Goal: Check status: Check status

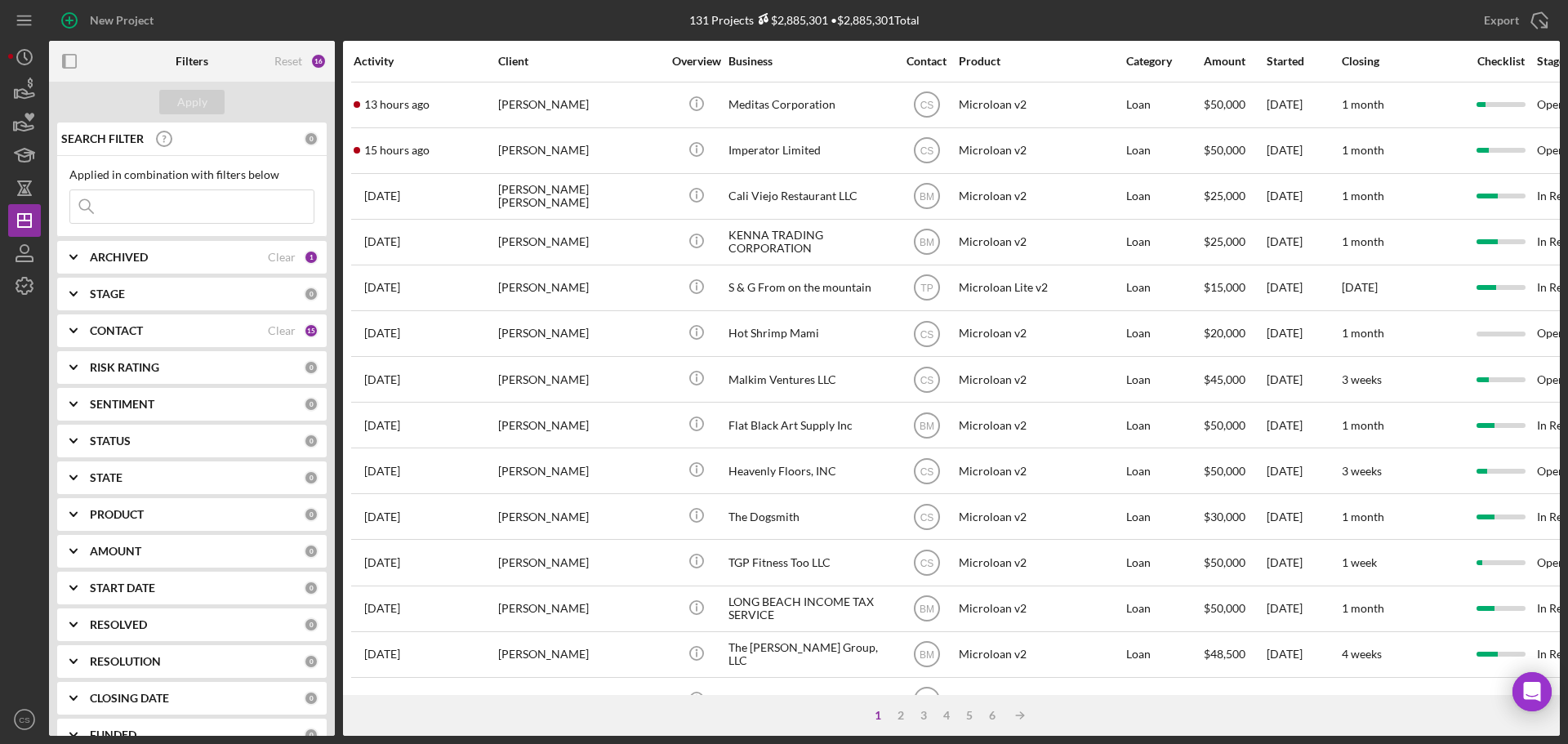
click at [161, 193] on input at bounding box center [192, 207] width 243 height 33
paste input "[PERSON_NAME]"
type input "[PERSON_NAME]"
click at [203, 102] on div "Apply" at bounding box center [192, 102] width 30 height 25
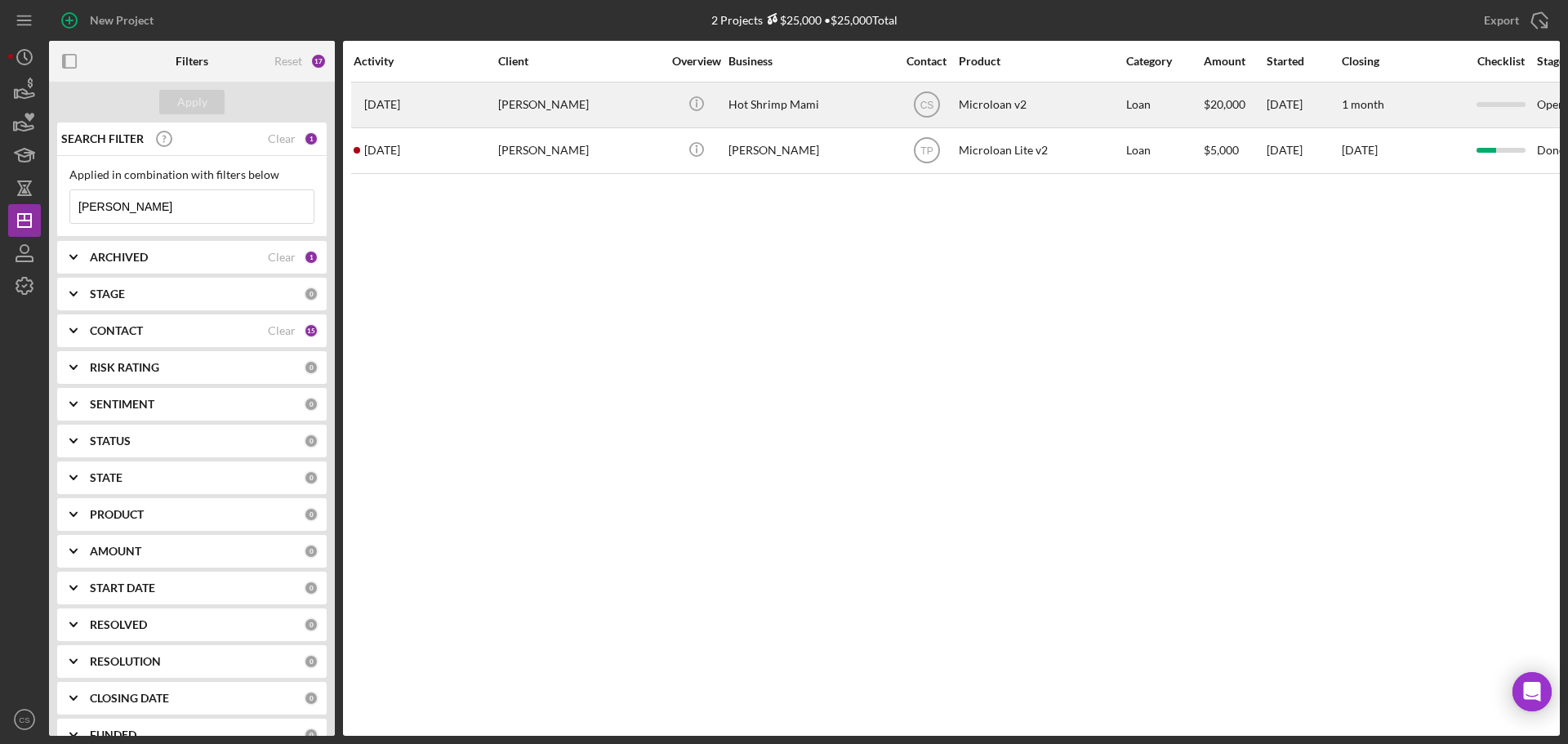
click at [586, 110] on div "[PERSON_NAME]" at bounding box center [579, 104] width 163 height 43
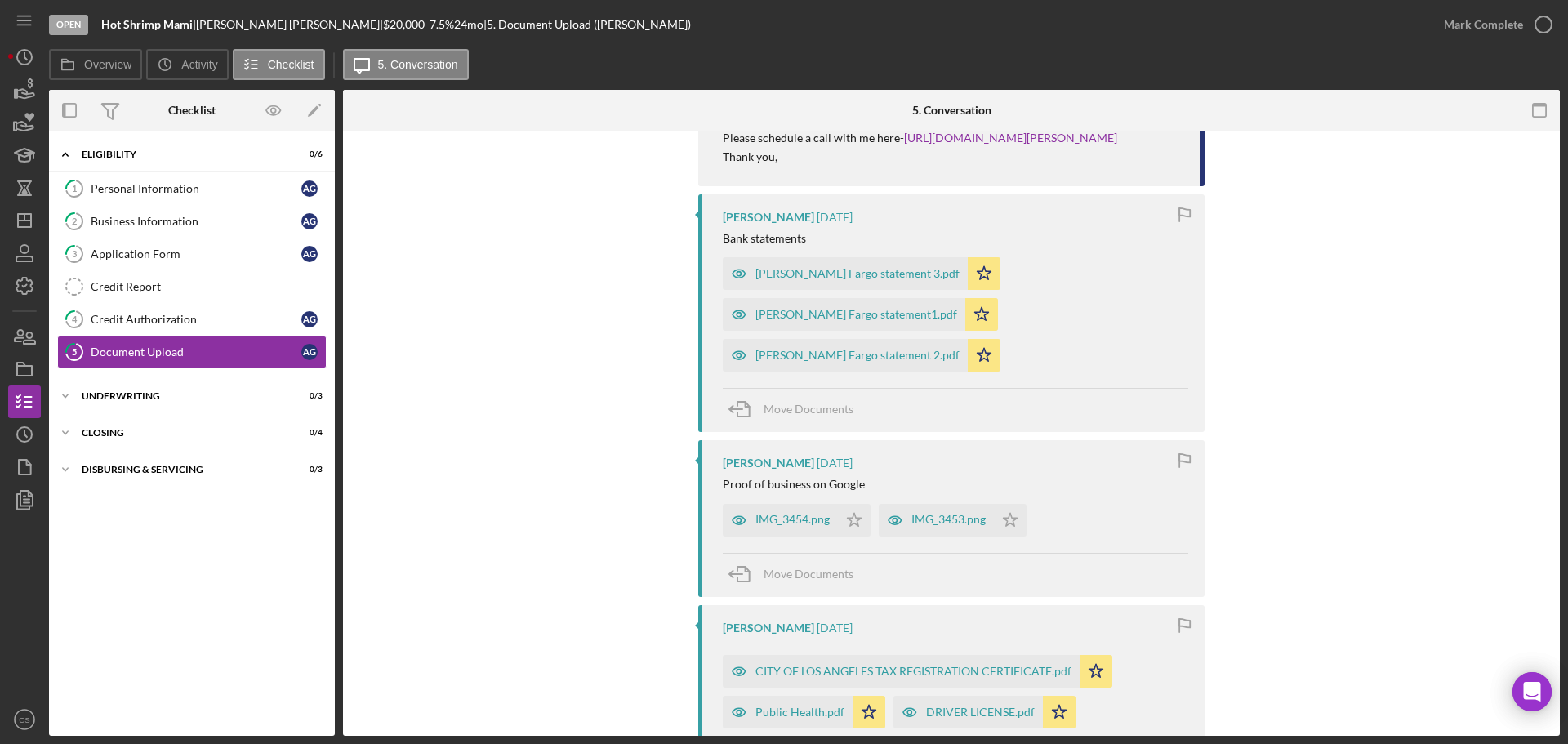
scroll to position [572, 0]
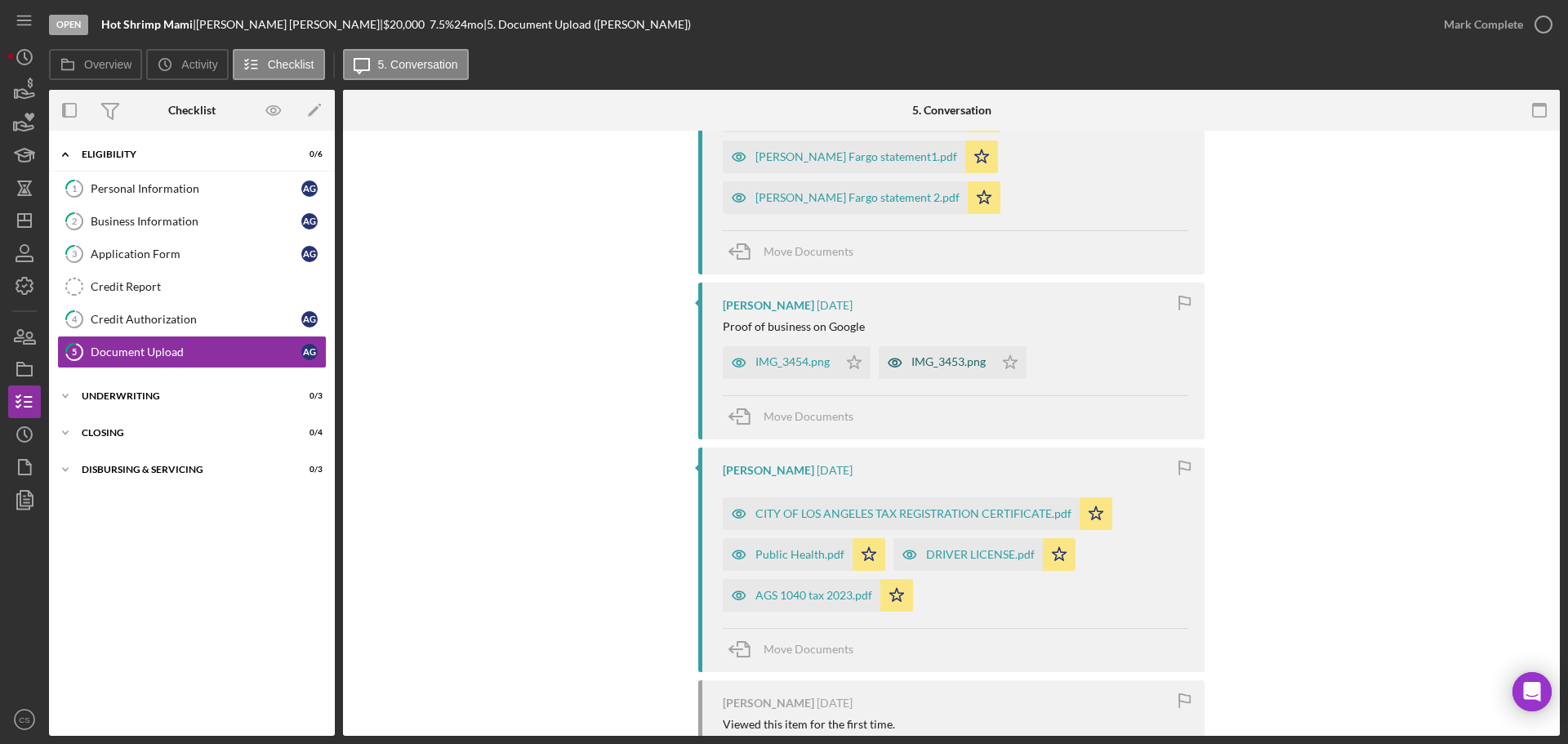
click at [933, 355] on div "IMG_3453.png" at bounding box center [948, 361] width 74 height 13
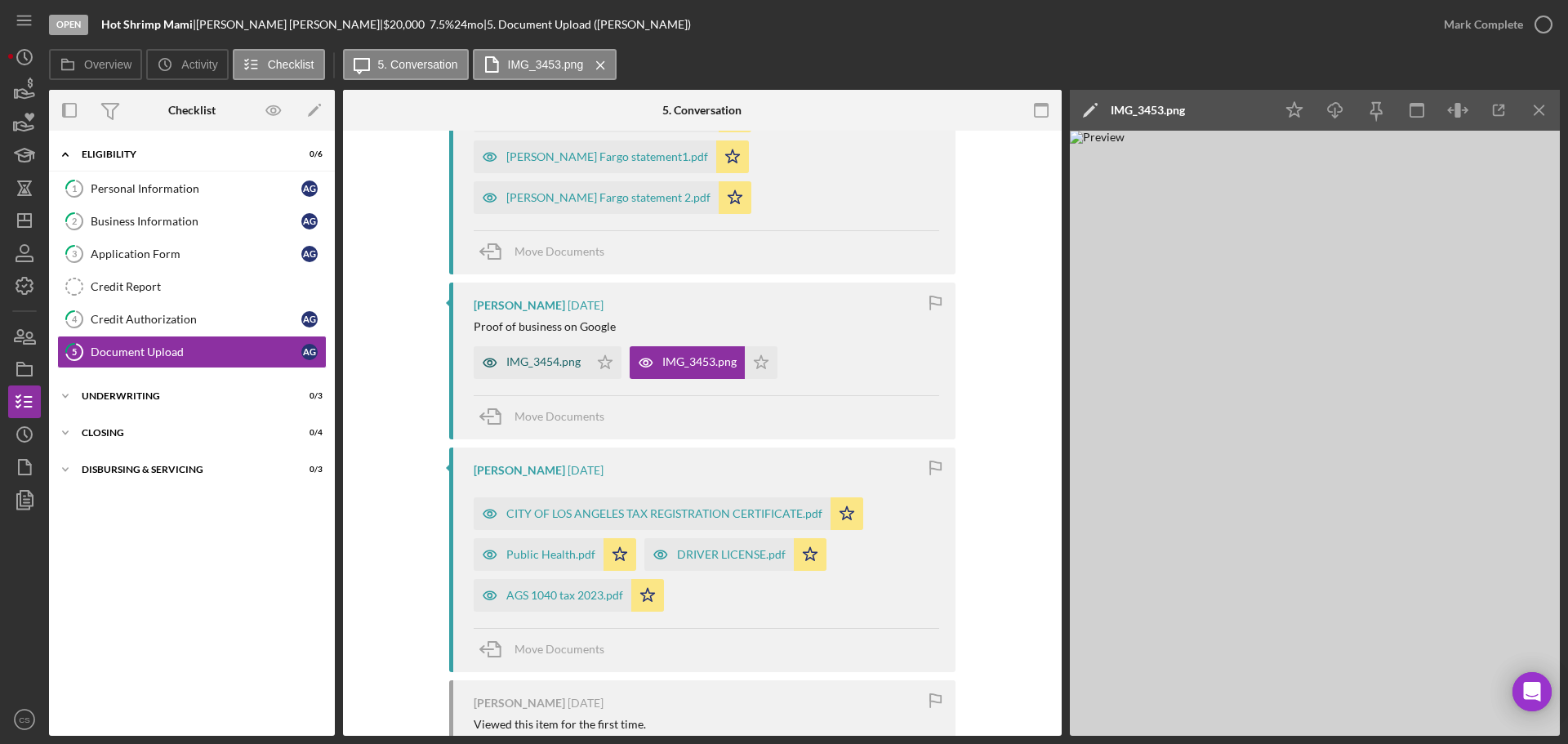
click at [528, 355] on div "IMG_3454.png" at bounding box center [542, 361] width 74 height 13
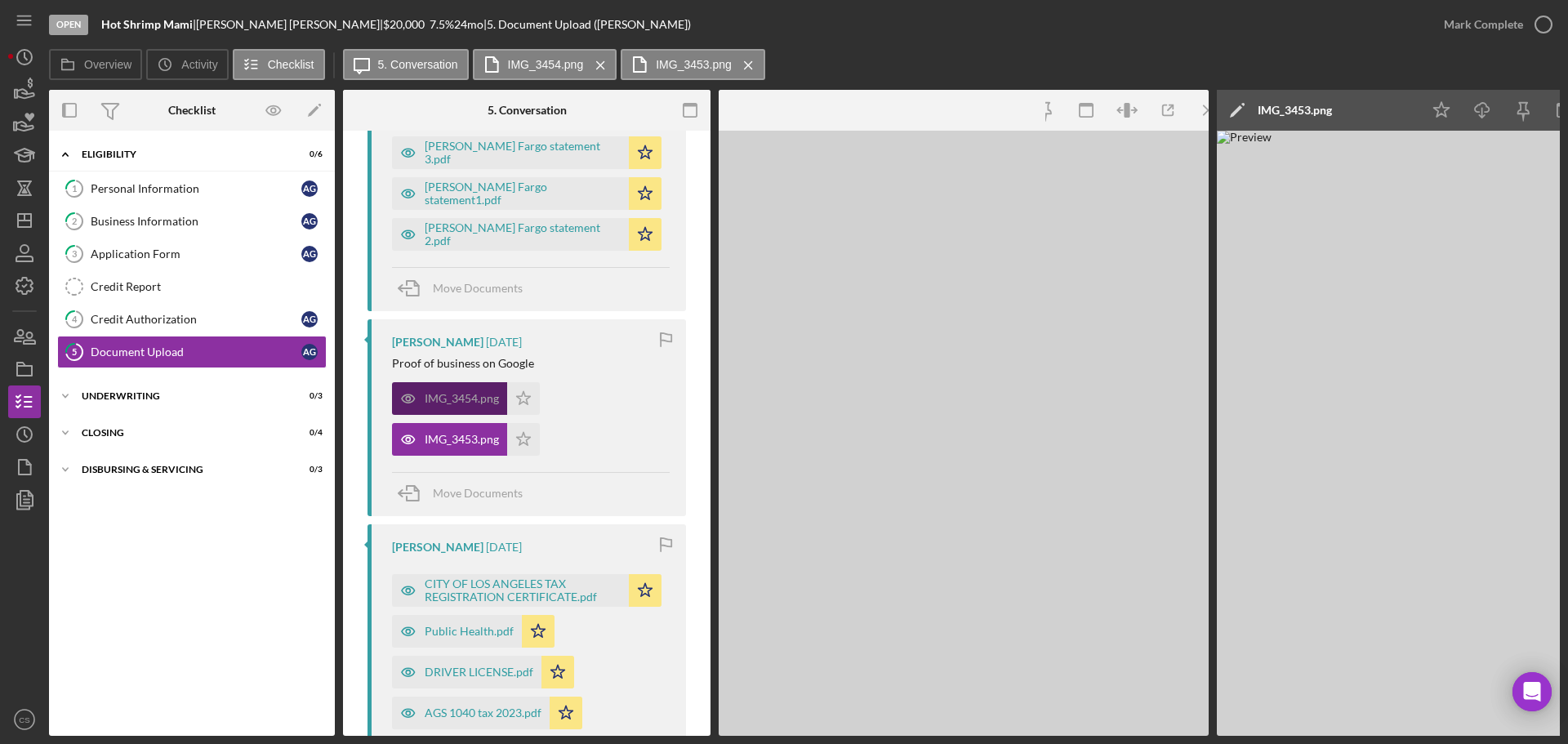
scroll to position [608, 0]
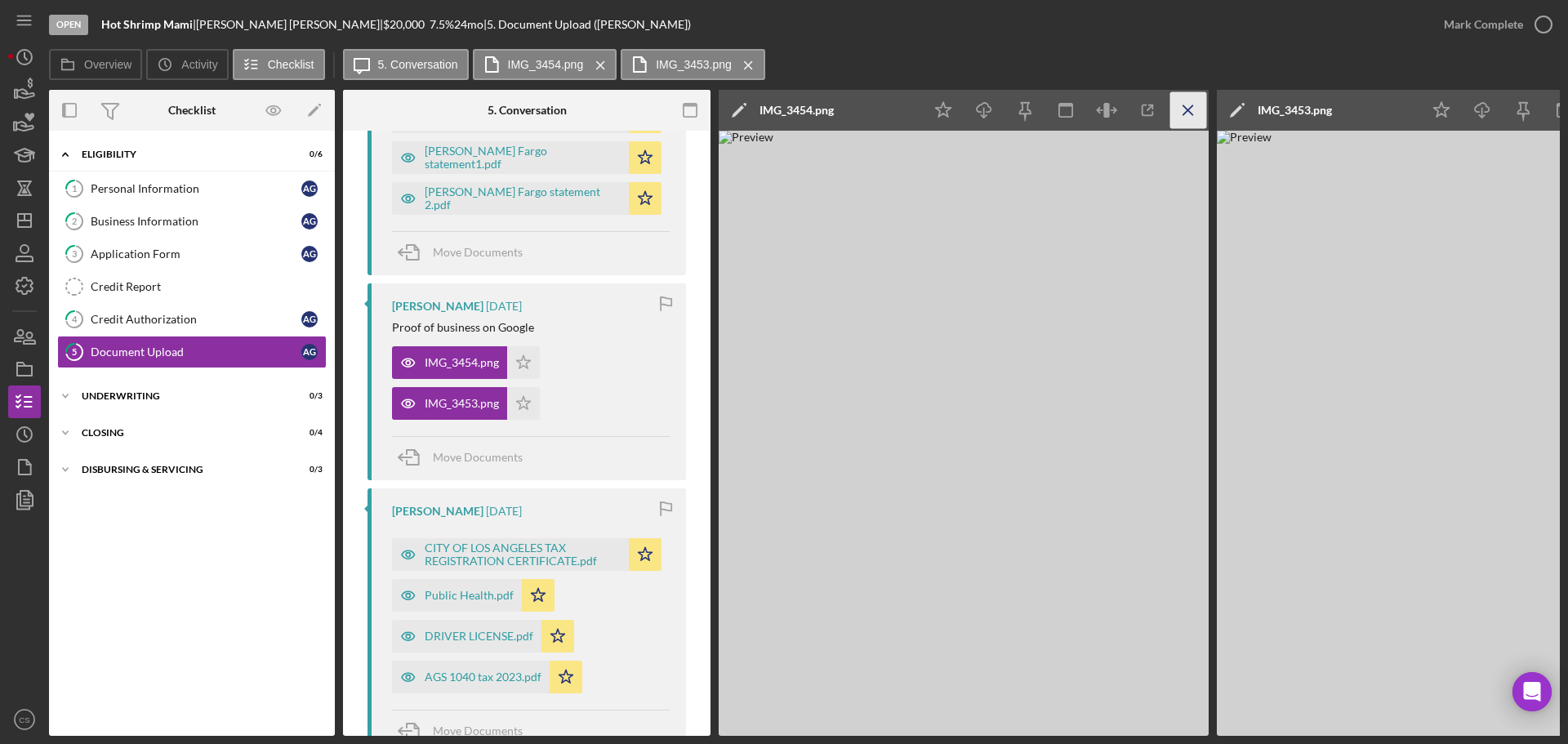
click at [1186, 115] on icon "Icon/Menu Close" at bounding box center [1188, 111] width 37 height 37
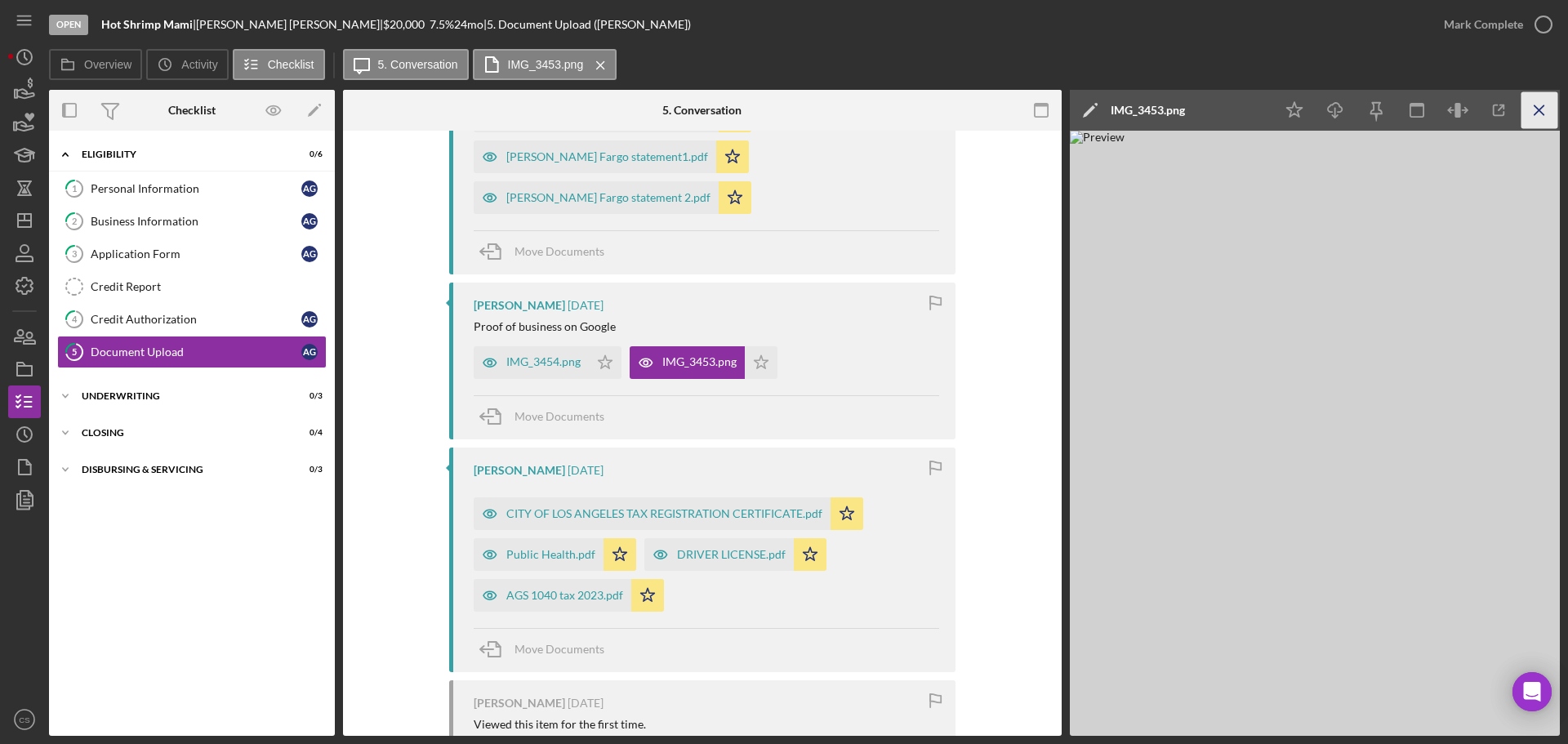
click at [1539, 102] on icon "Icon/Menu Close" at bounding box center [1540, 111] width 37 height 37
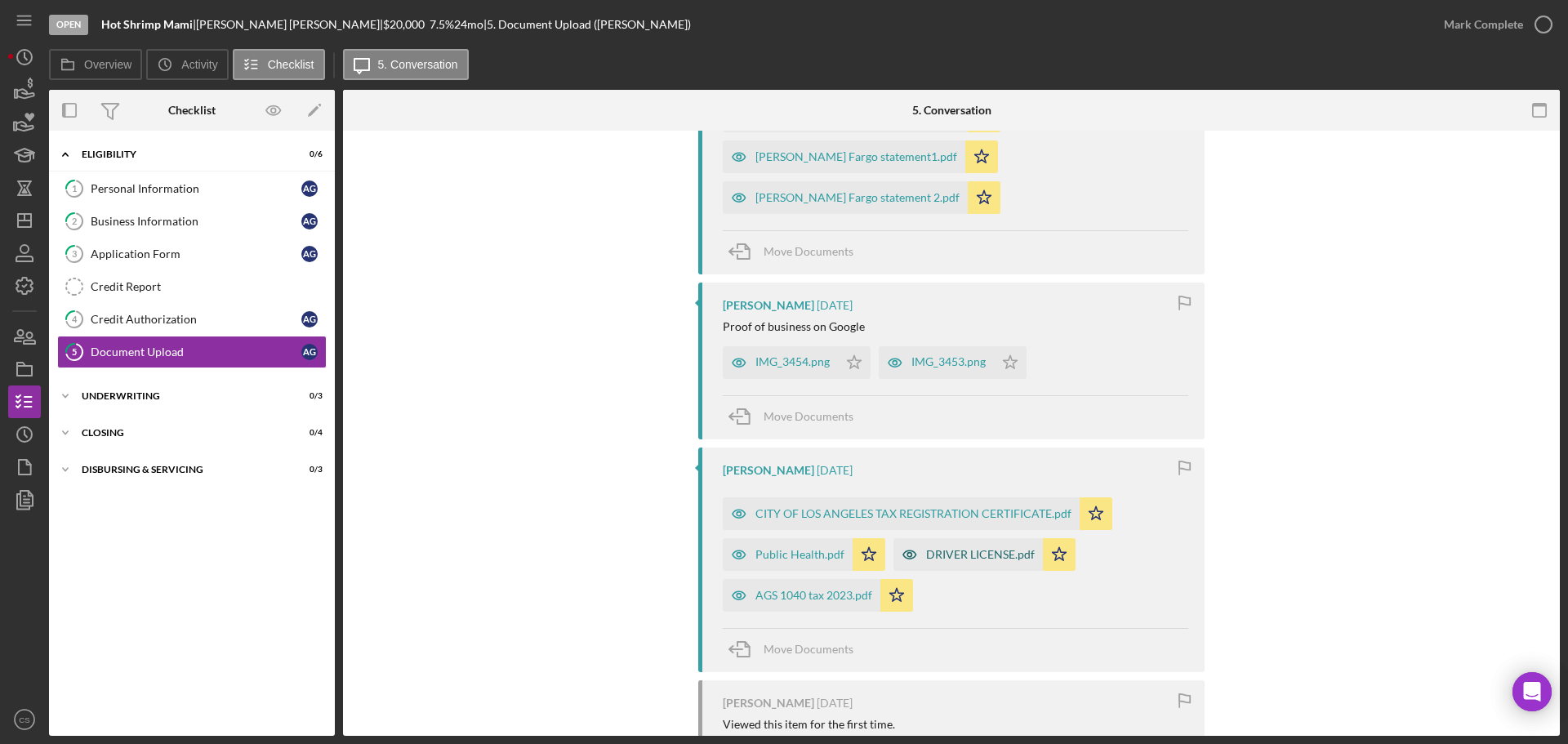
click at [950, 548] on div "DRIVER LICENSE.pdf" at bounding box center [980, 555] width 109 height 13
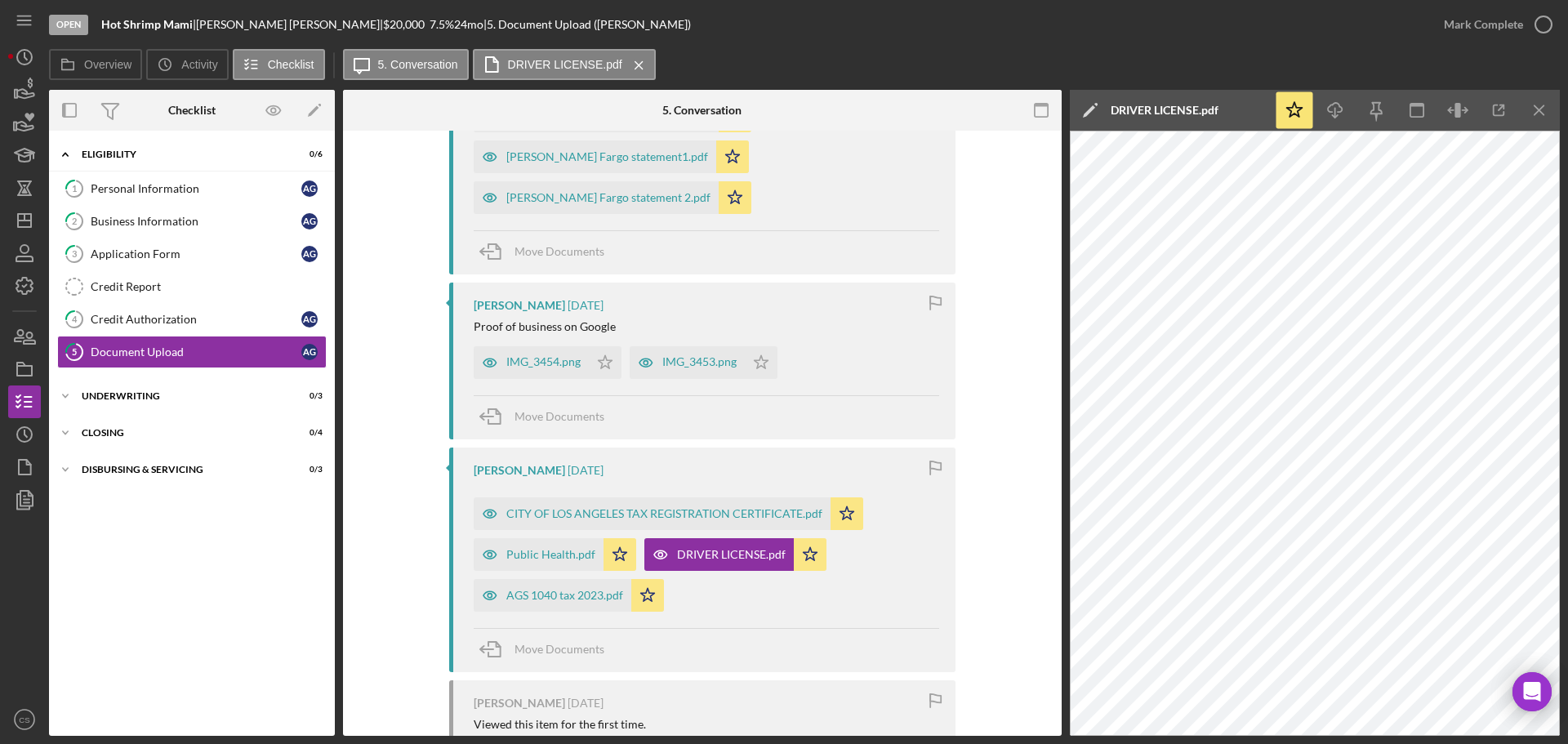
click at [832, 35] on div "Open Hot Shrimp Mami | [PERSON_NAME] | $20,000 $20,000 7.5 % 24 mo | 5. Documen…" at bounding box center [738, 25] width 1378 height 49
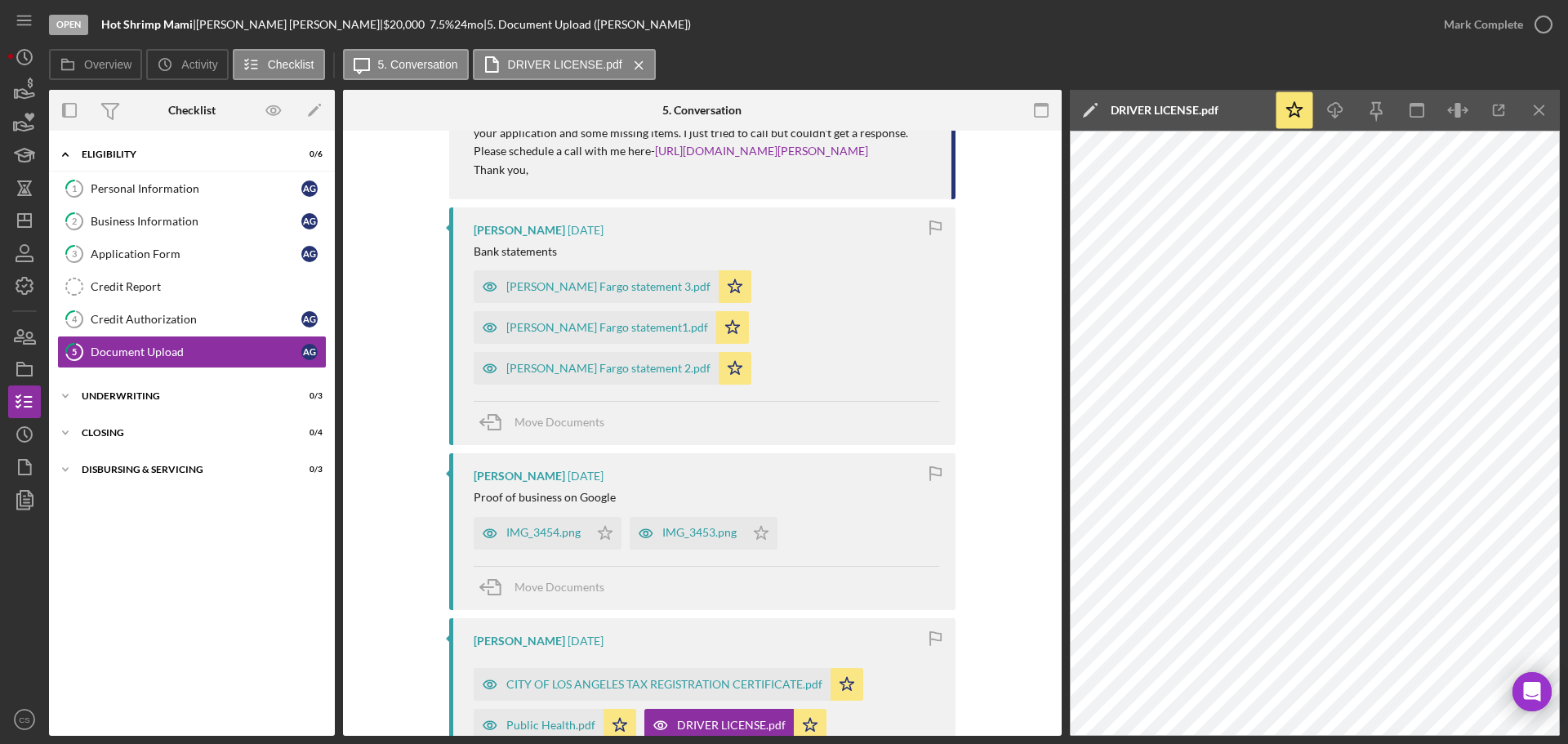
scroll to position [408, 0]
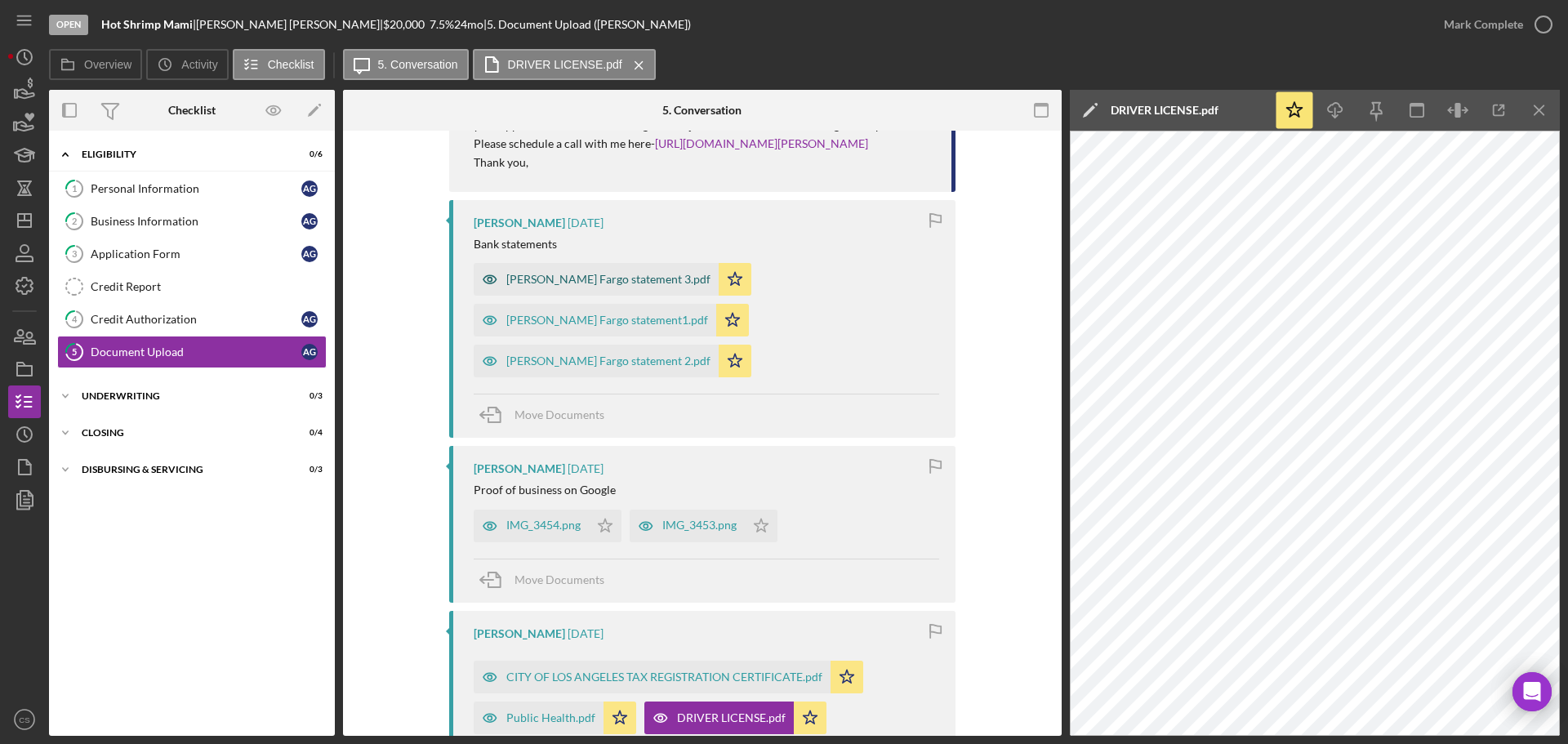
click at [590, 286] on div "[PERSON_NAME] Fargo statement 3.pdf" at bounding box center [607, 279] width 204 height 13
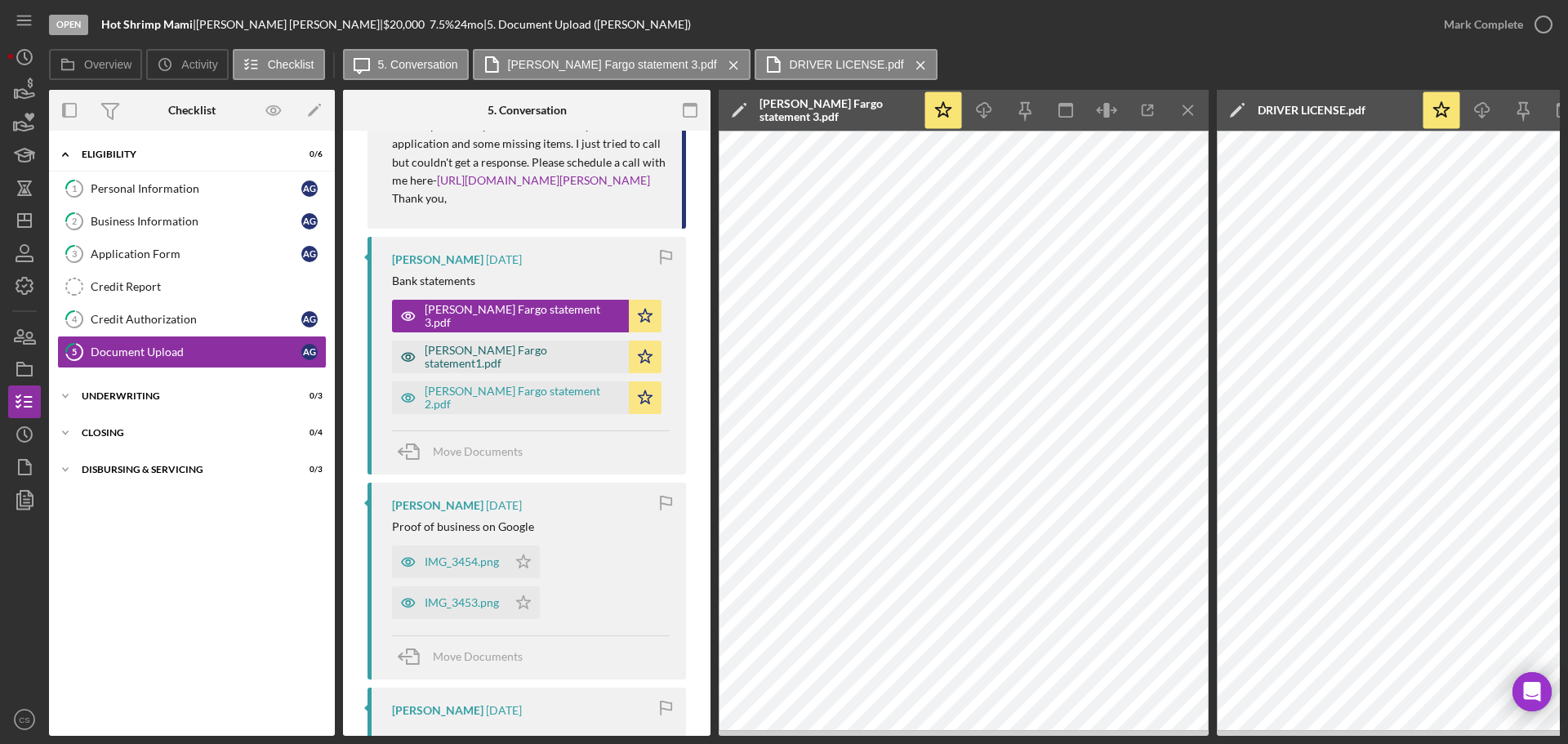
click at [485, 368] on div "[PERSON_NAME] Fargo statement1.pdf" at bounding box center [510, 357] width 237 height 33
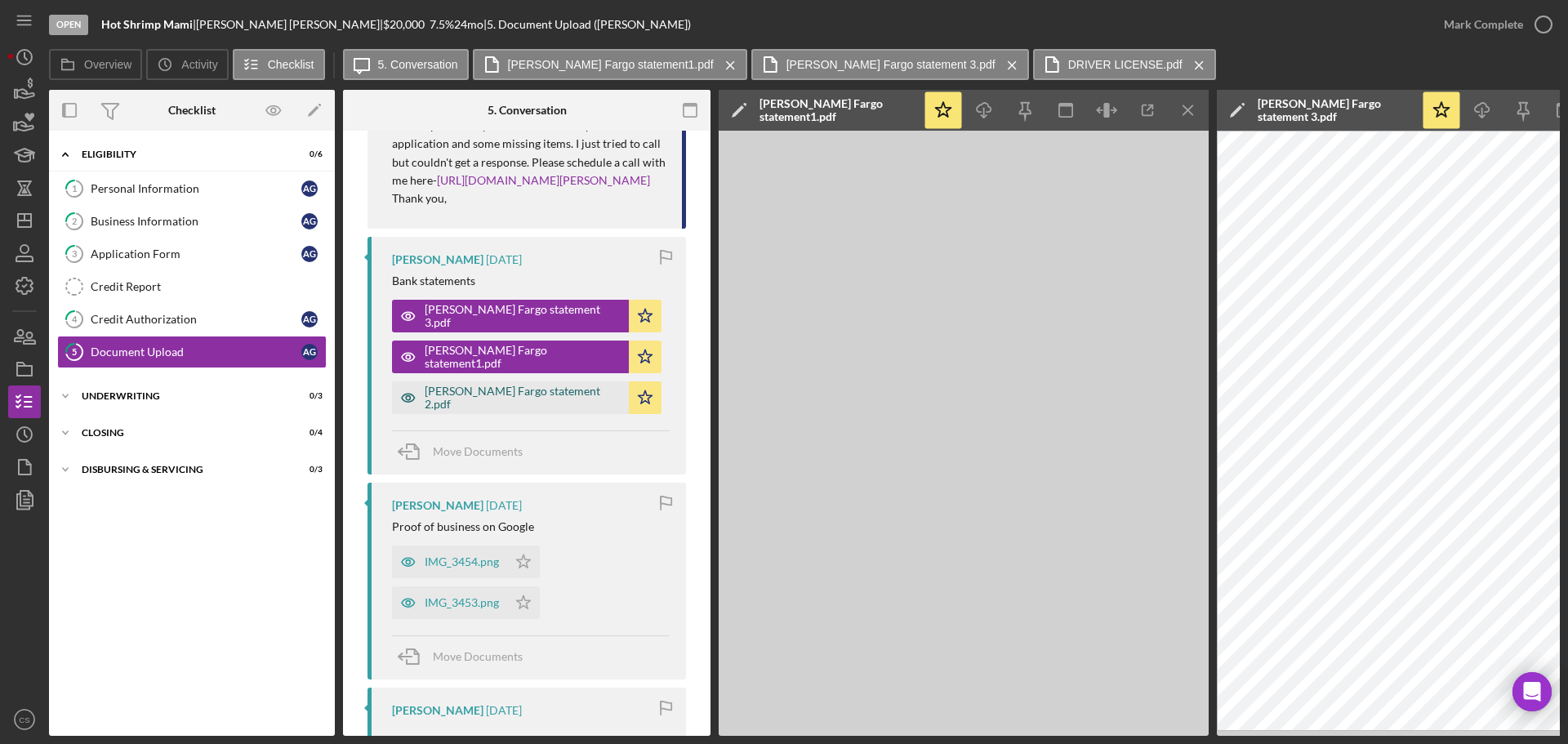
click at [480, 411] on div "[PERSON_NAME] Fargo statement 2.pdf" at bounding box center [522, 397] width 196 height 27
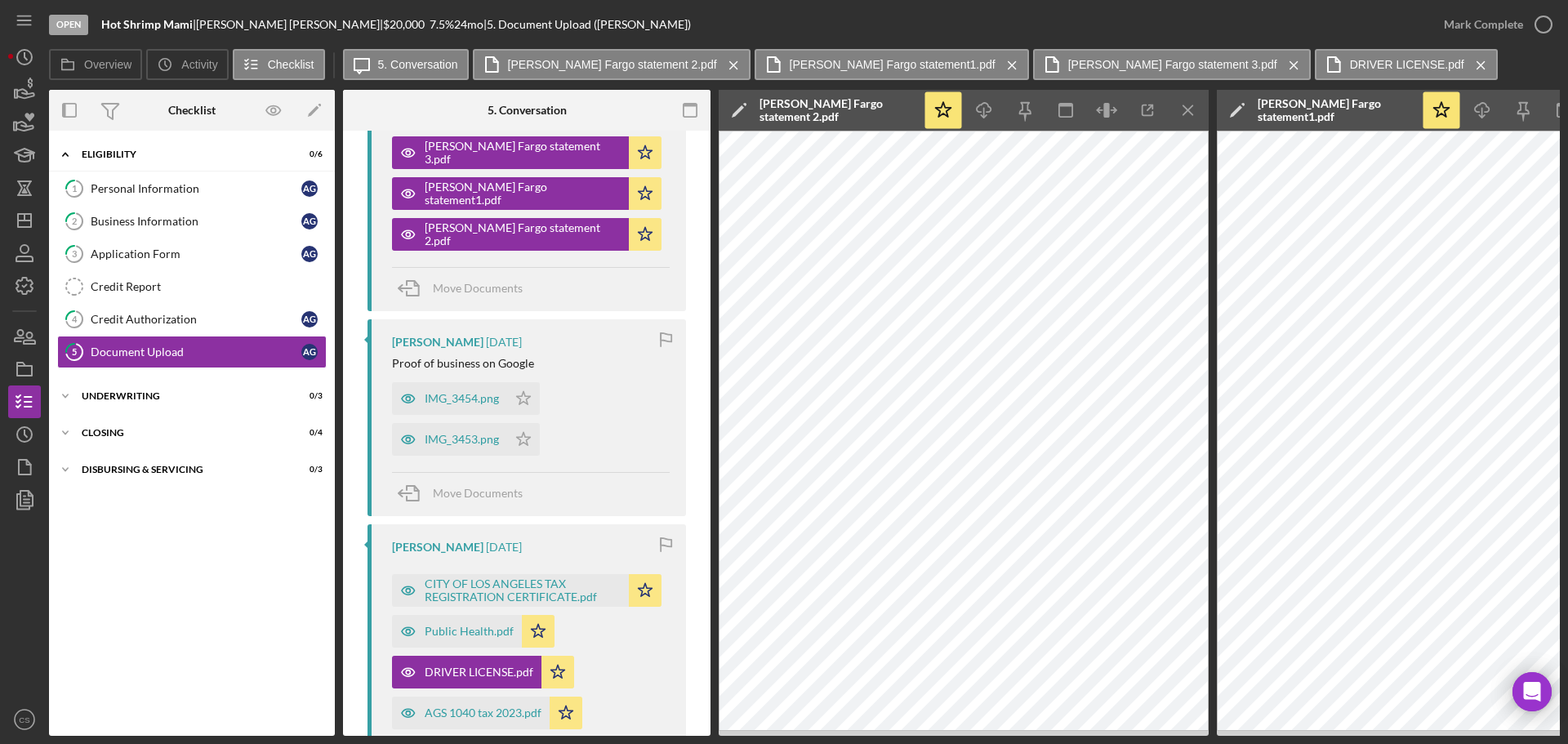
scroll to position [653, 0]
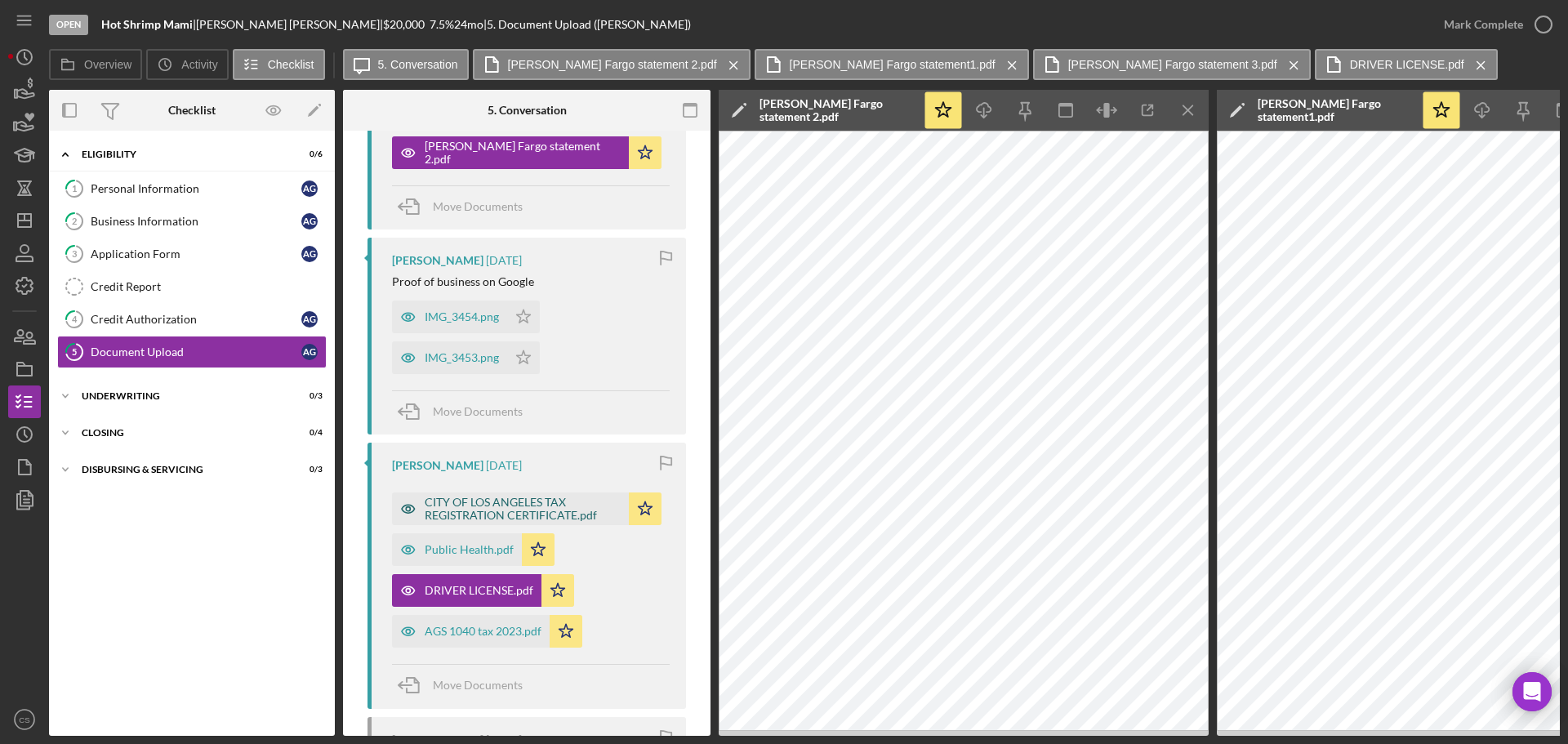
click at [494, 522] on div "CITY OF LOS ANGELES TAX REGISTRATION CERTIFICATE.pdf" at bounding box center [522, 509] width 196 height 27
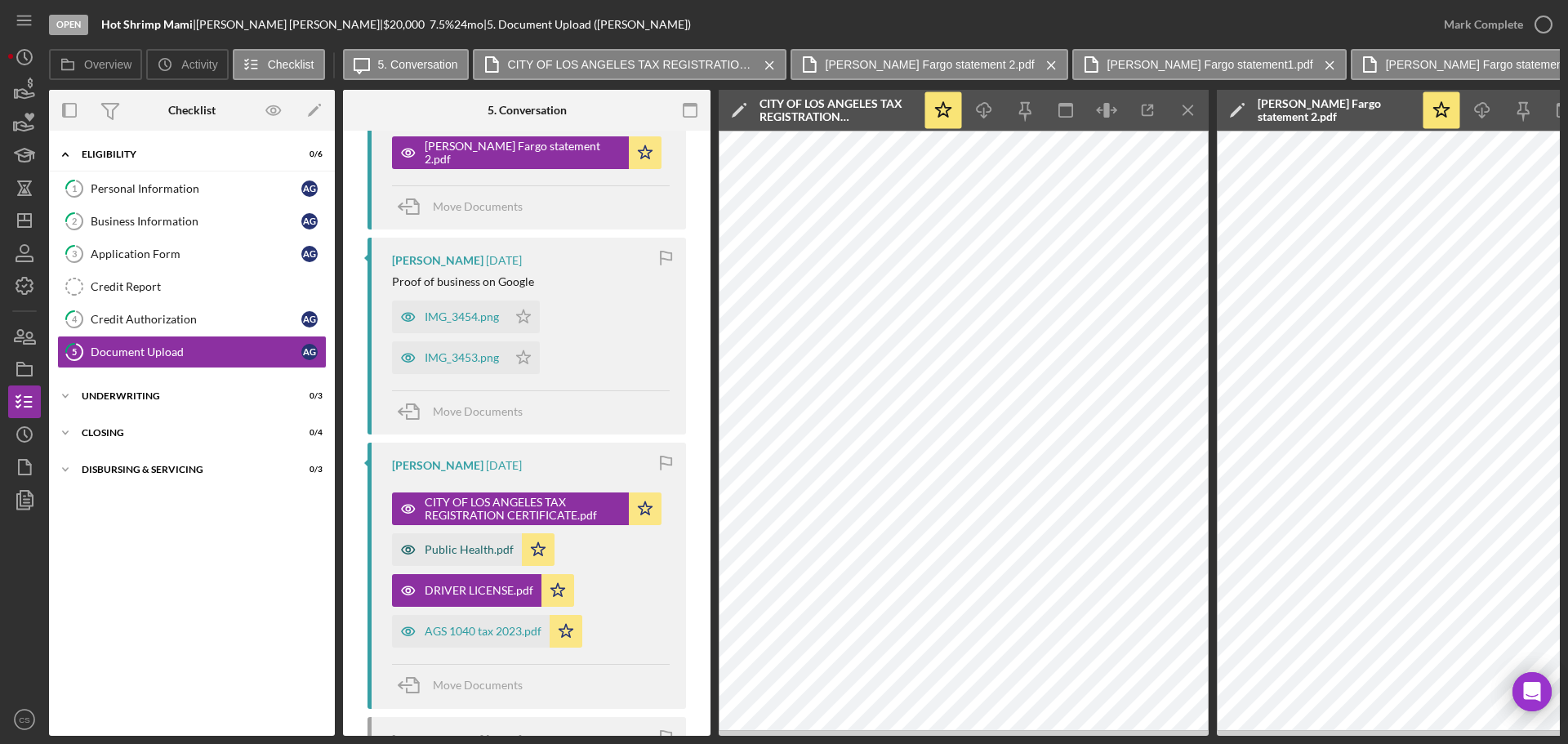
click at [449, 556] on div "Public Health.pdf" at bounding box center [468, 549] width 89 height 13
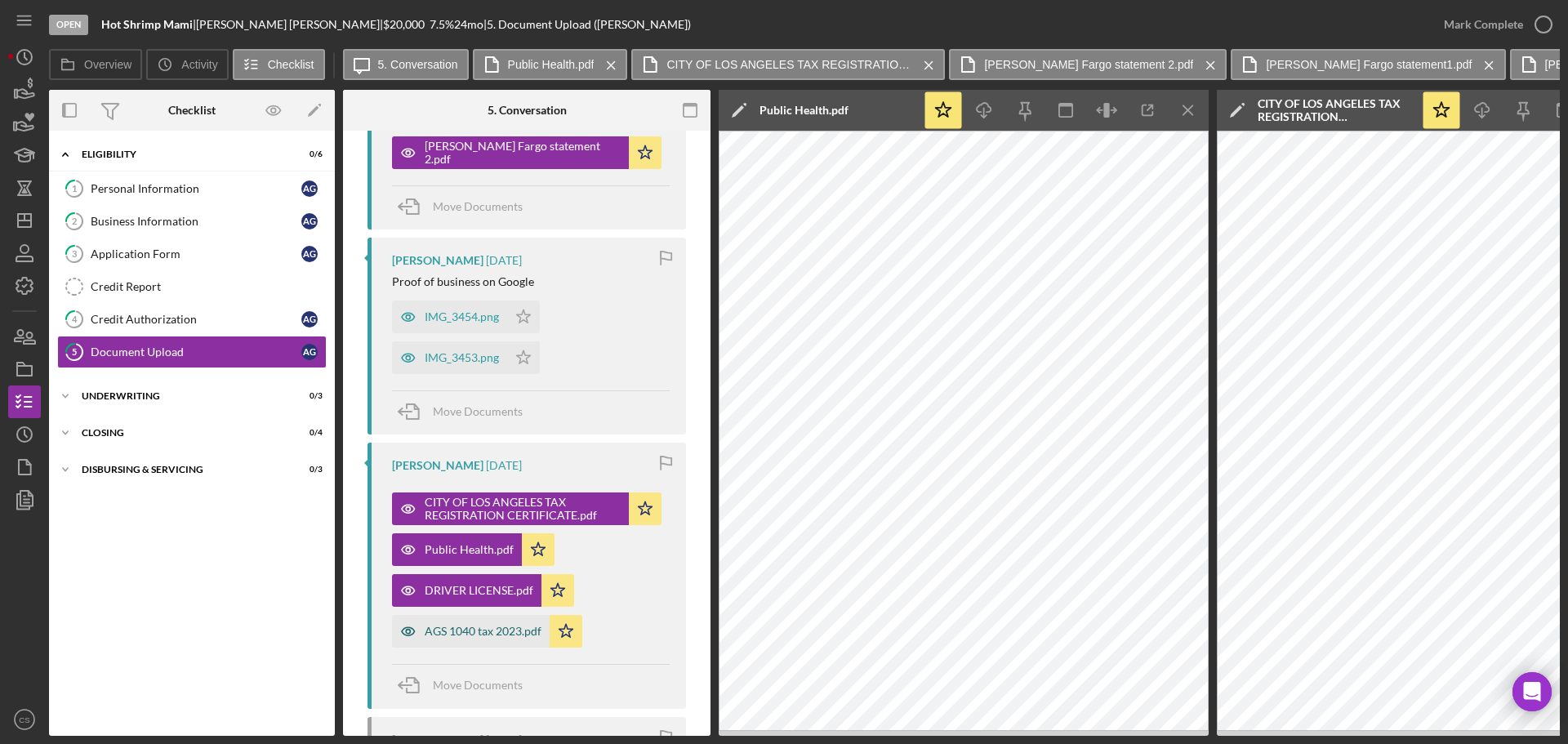
click at [461, 638] on div "AGS 1040 tax 2023.pdf" at bounding box center [483, 631] width 117 height 13
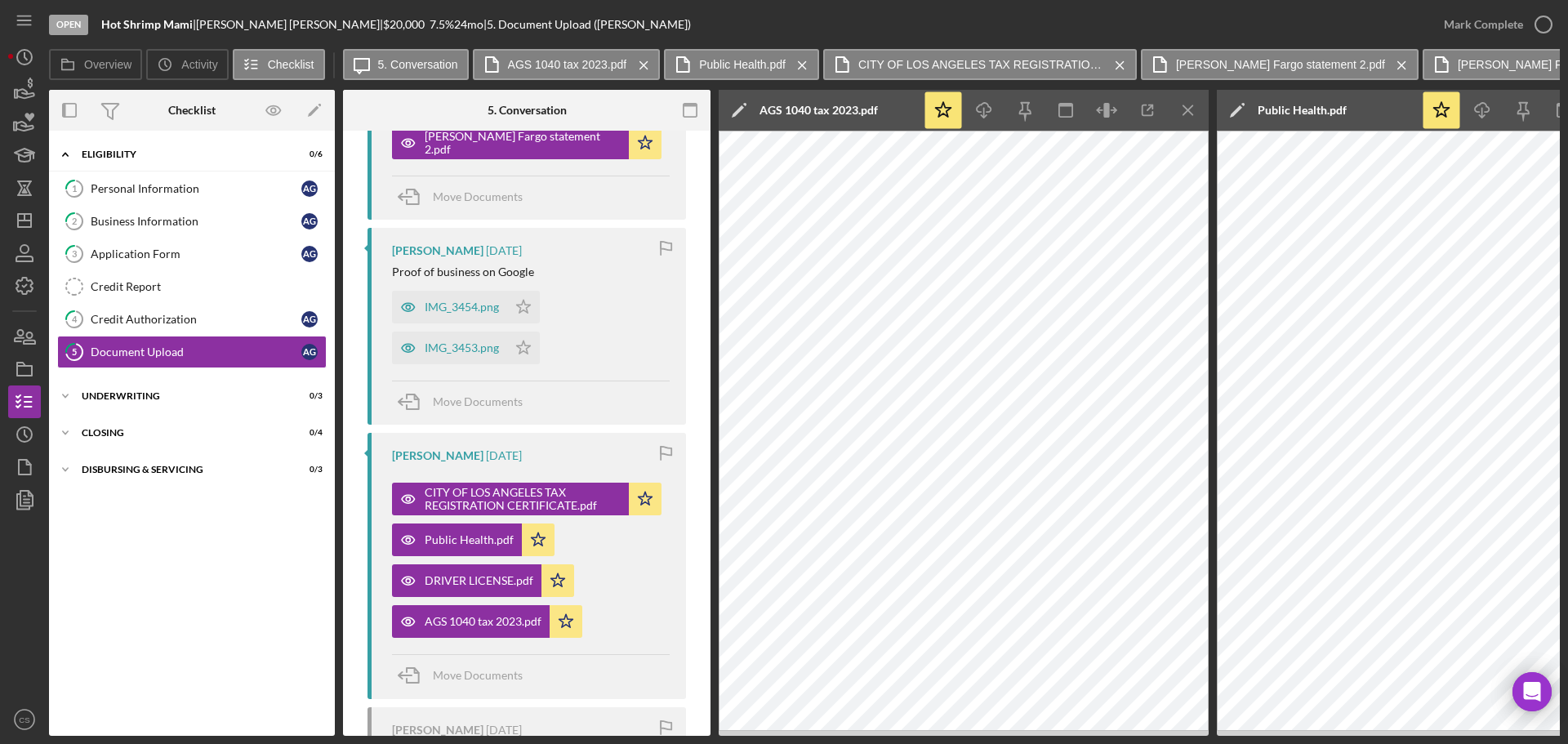
scroll to position [490, 0]
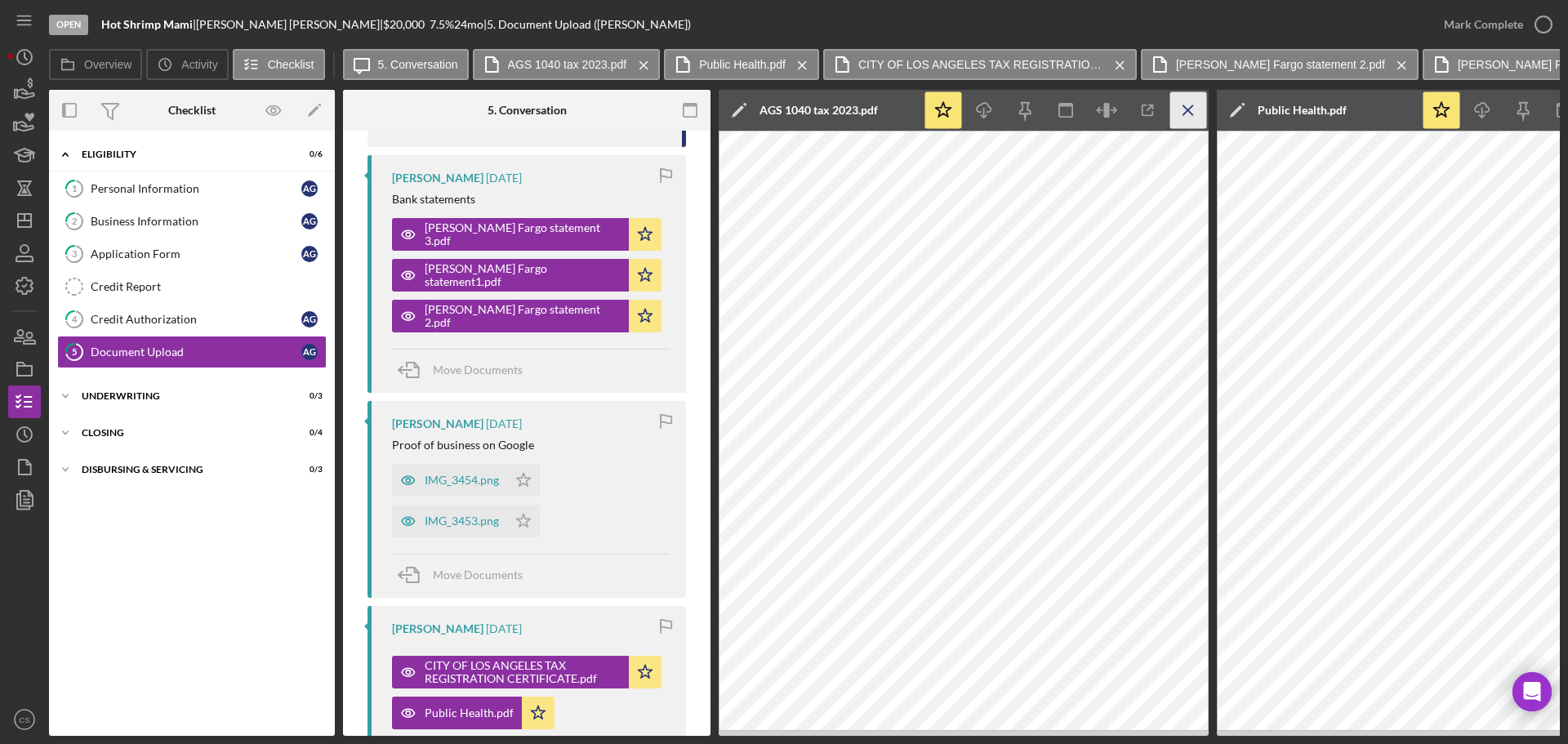
click at [1181, 107] on icon "Icon/Menu Close" at bounding box center [1188, 111] width 37 height 37
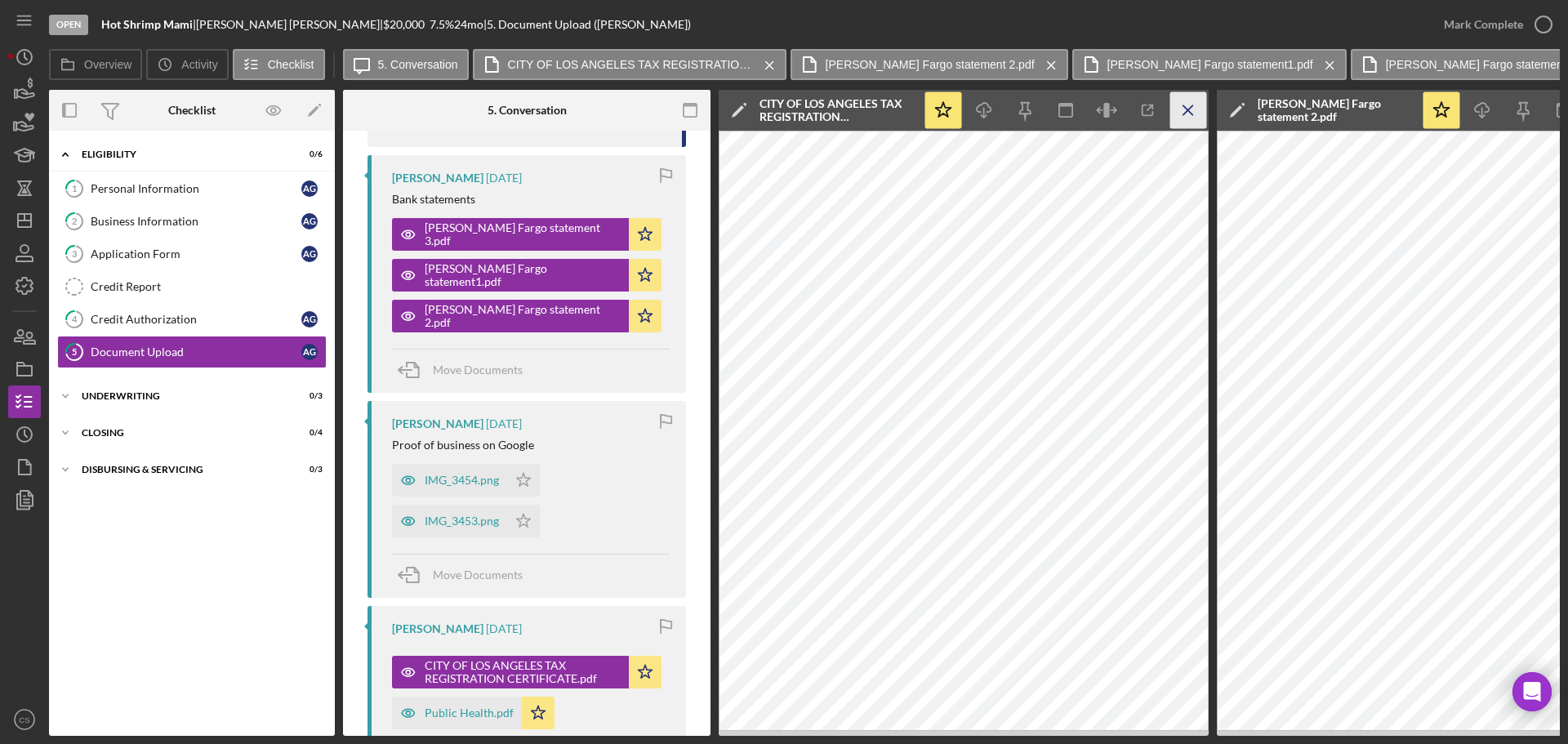
click at [1194, 109] on icon "Icon/Menu Close" at bounding box center [1188, 111] width 37 height 37
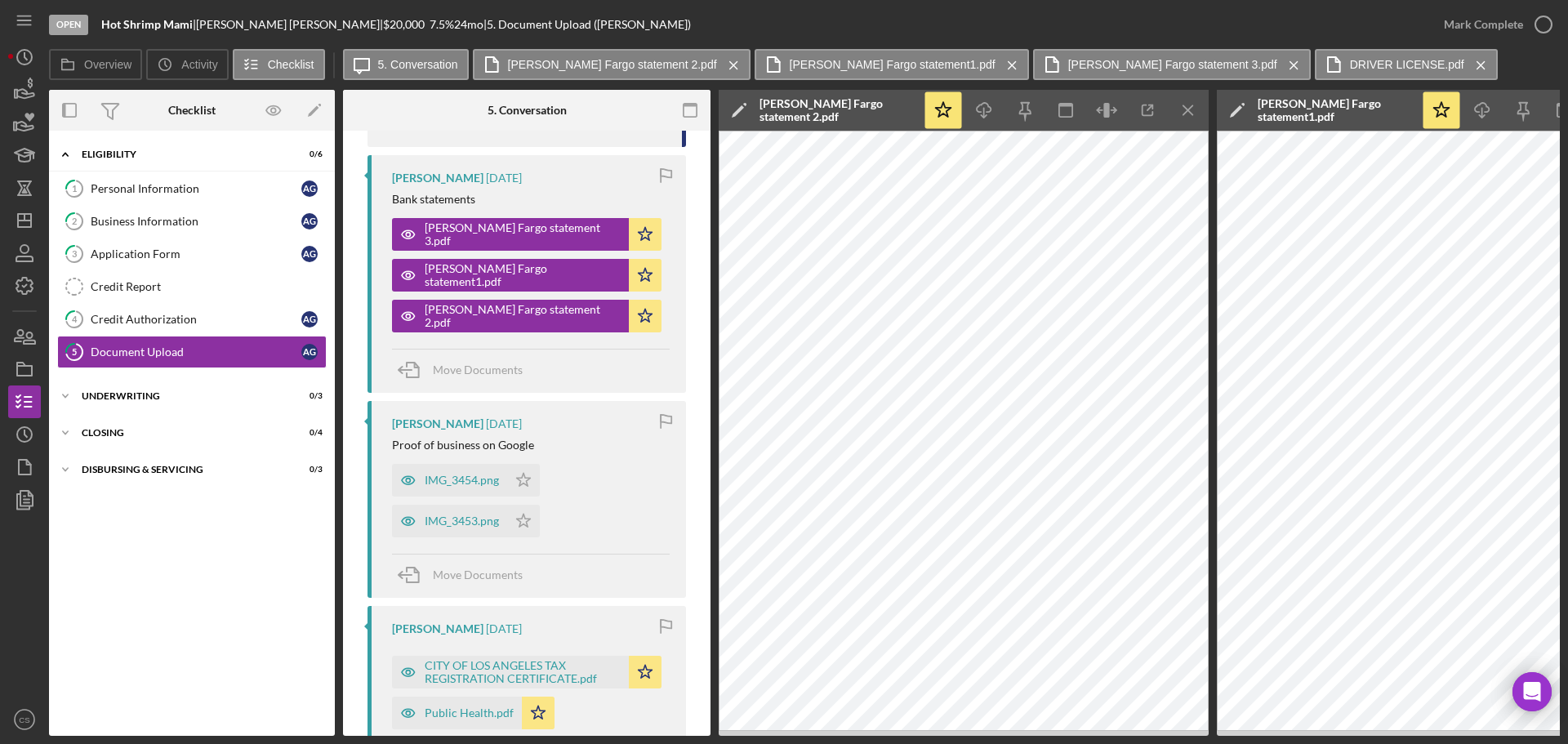
click at [1194, 109] on icon "Icon/Menu Close" at bounding box center [1188, 111] width 37 height 37
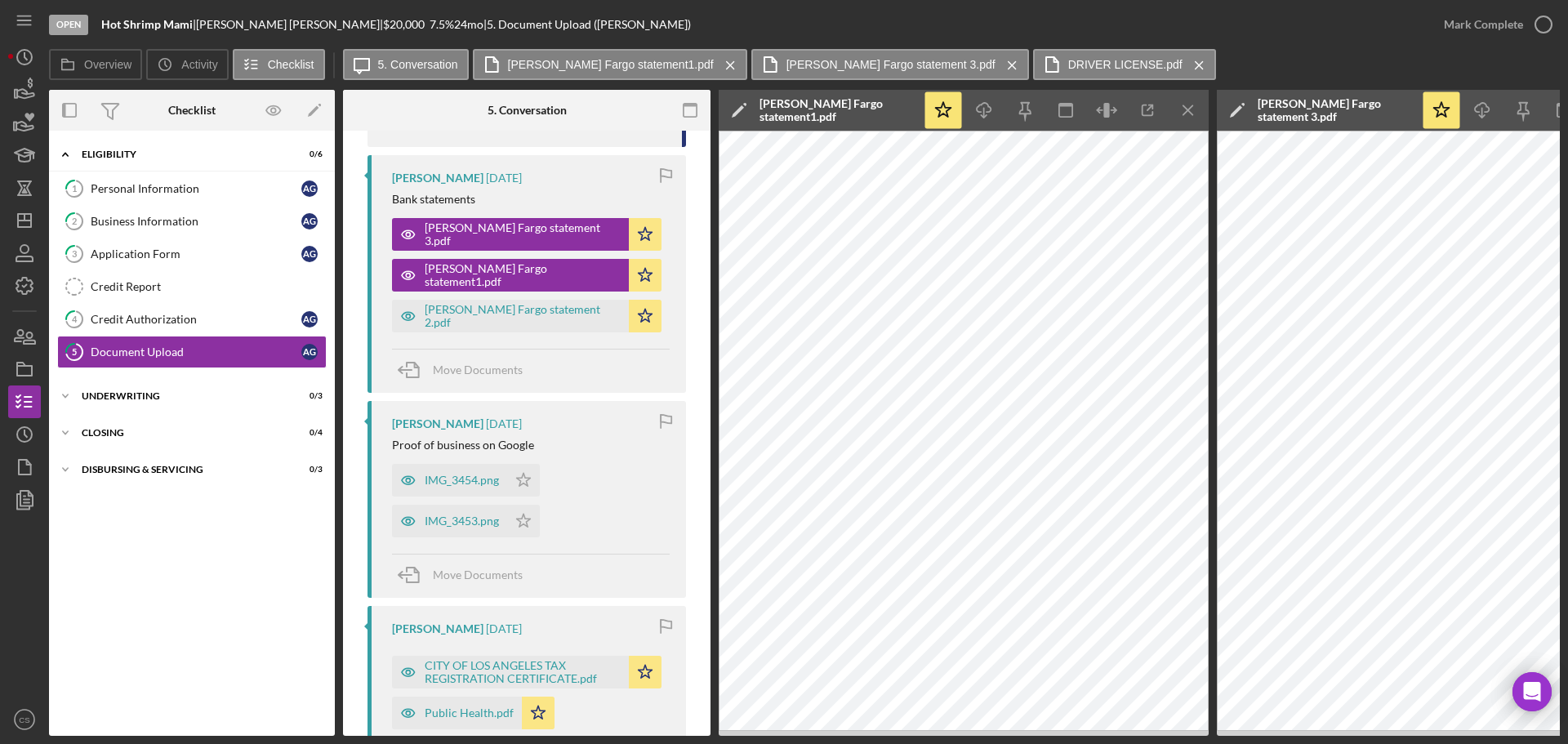
click at [1194, 109] on icon "Icon/Menu Close" at bounding box center [1188, 111] width 37 height 37
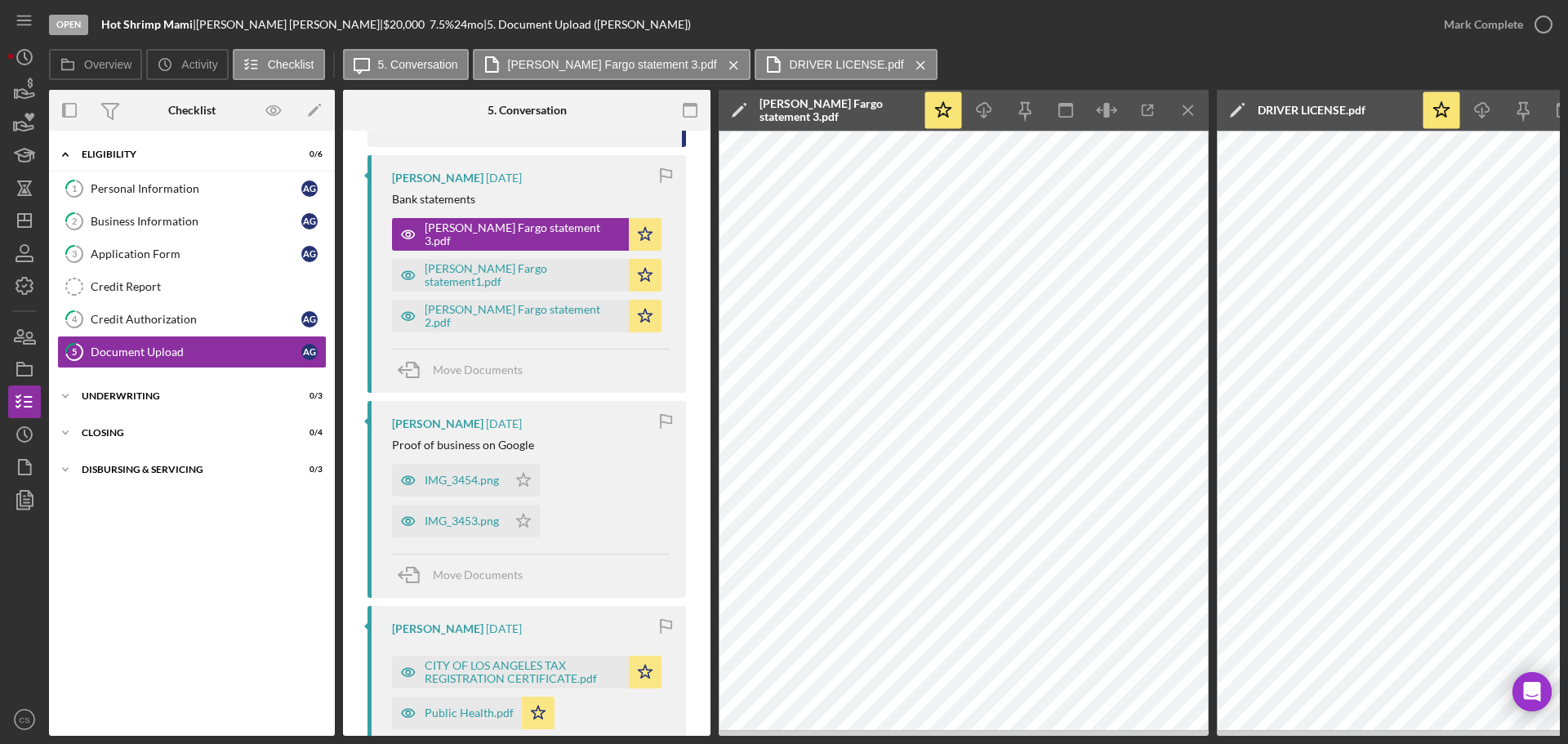
click at [1194, 109] on icon "Icon/Menu Close" at bounding box center [1188, 111] width 37 height 37
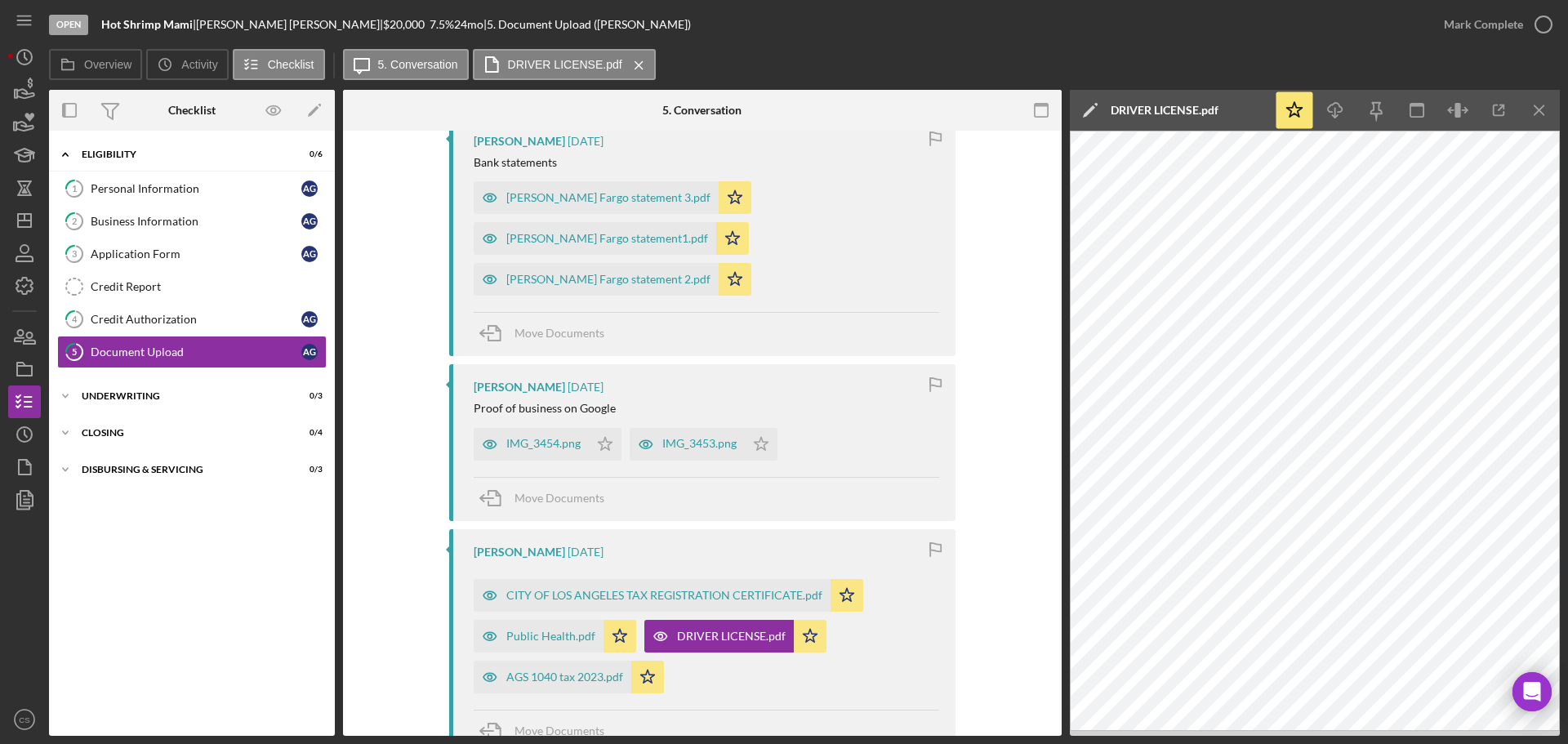
scroll to position [453, 0]
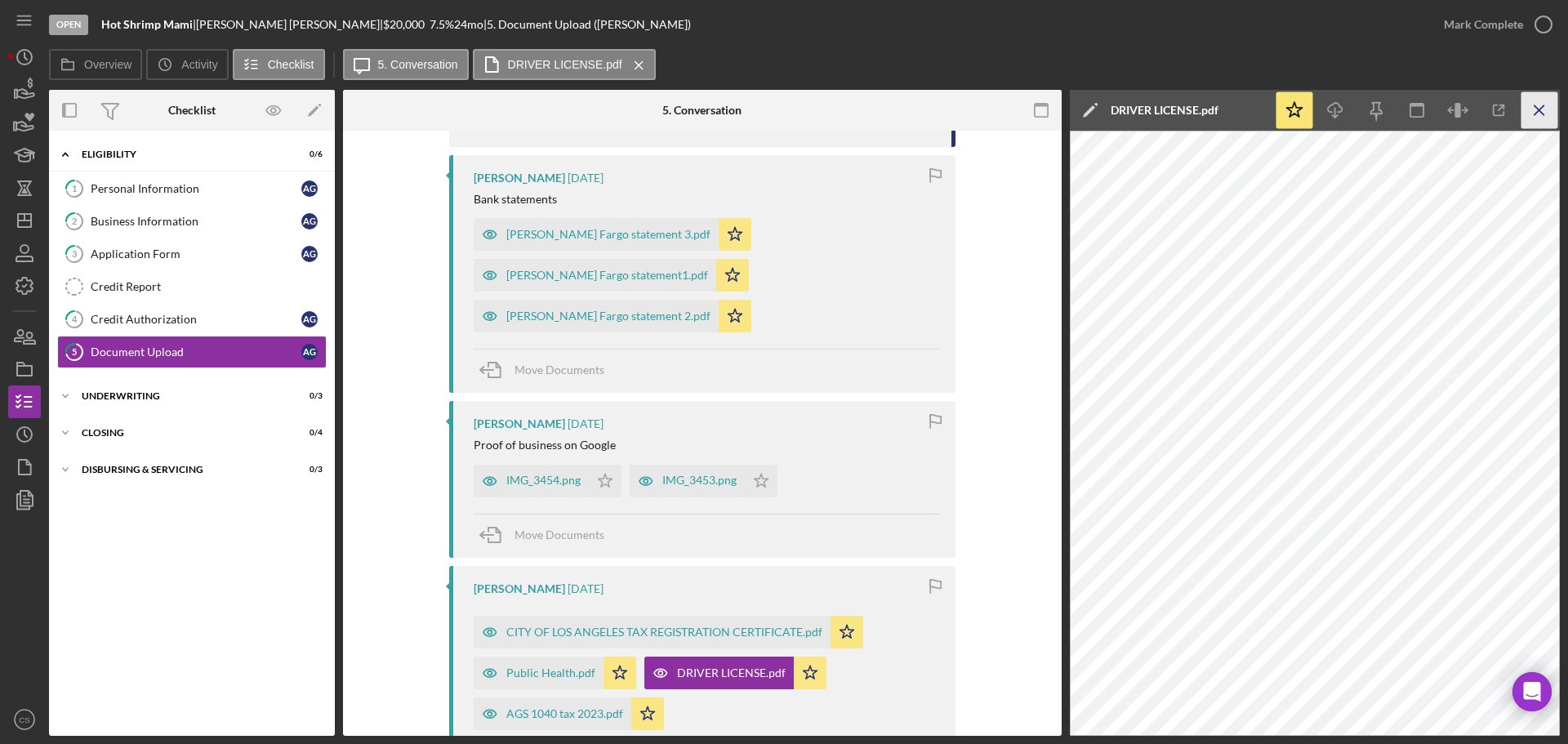
click at [1537, 117] on icon "Icon/Menu Close" at bounding box center [1540, 111] width 37 height 37
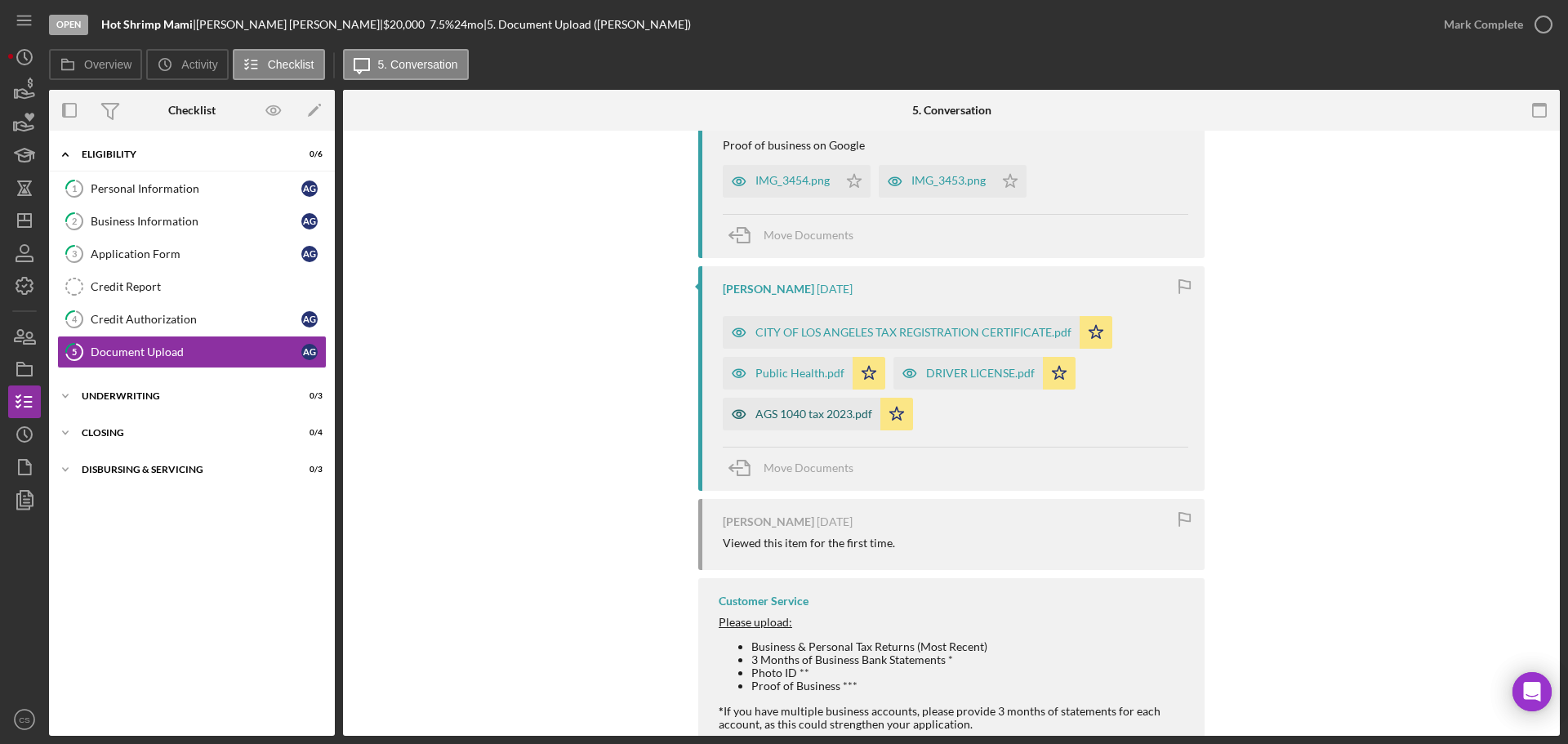
scroll to position [780, 0]
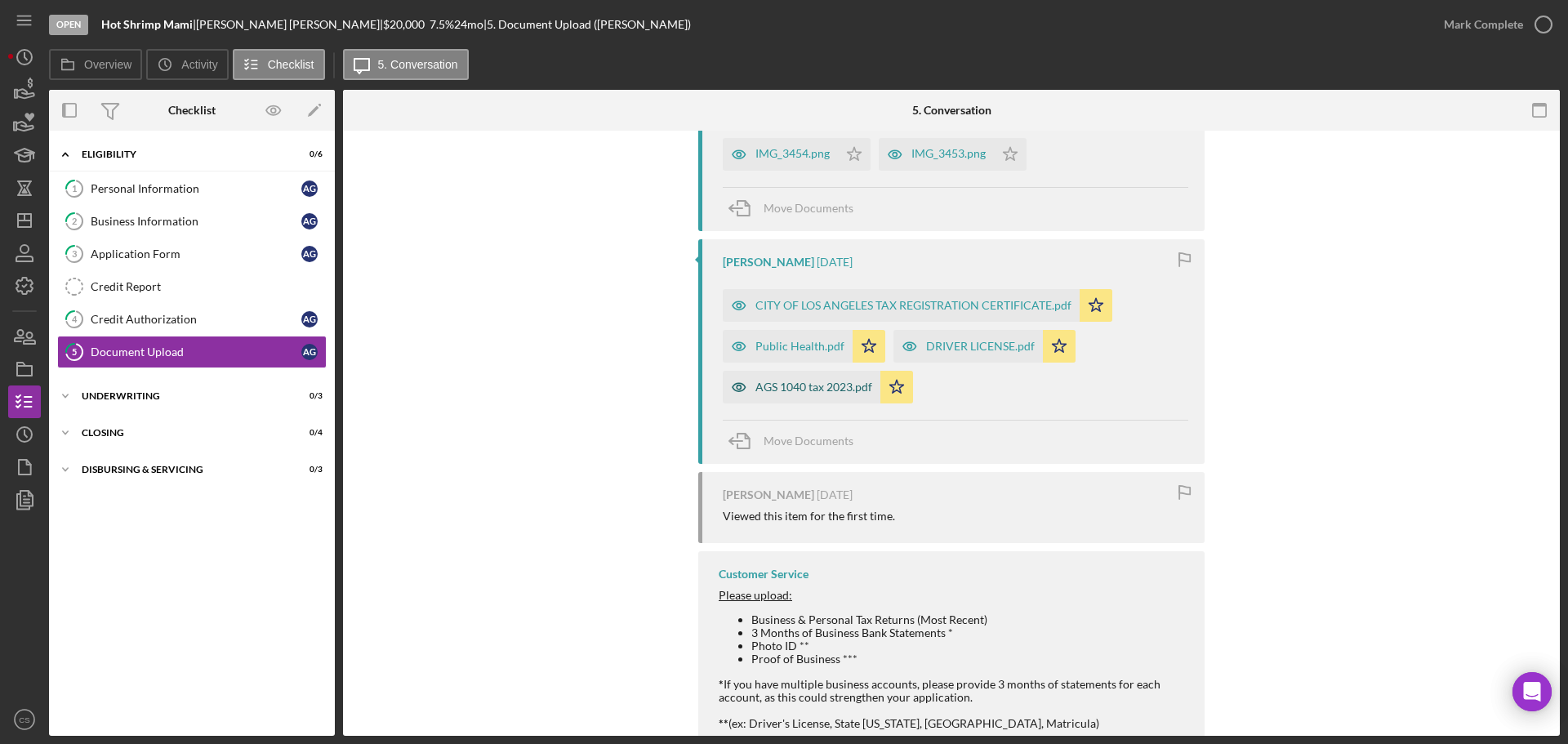
click at [801, 381] on div "AGS 1040 tax 2023.pdf" at bounding box center [814, 387] width 117 height 13
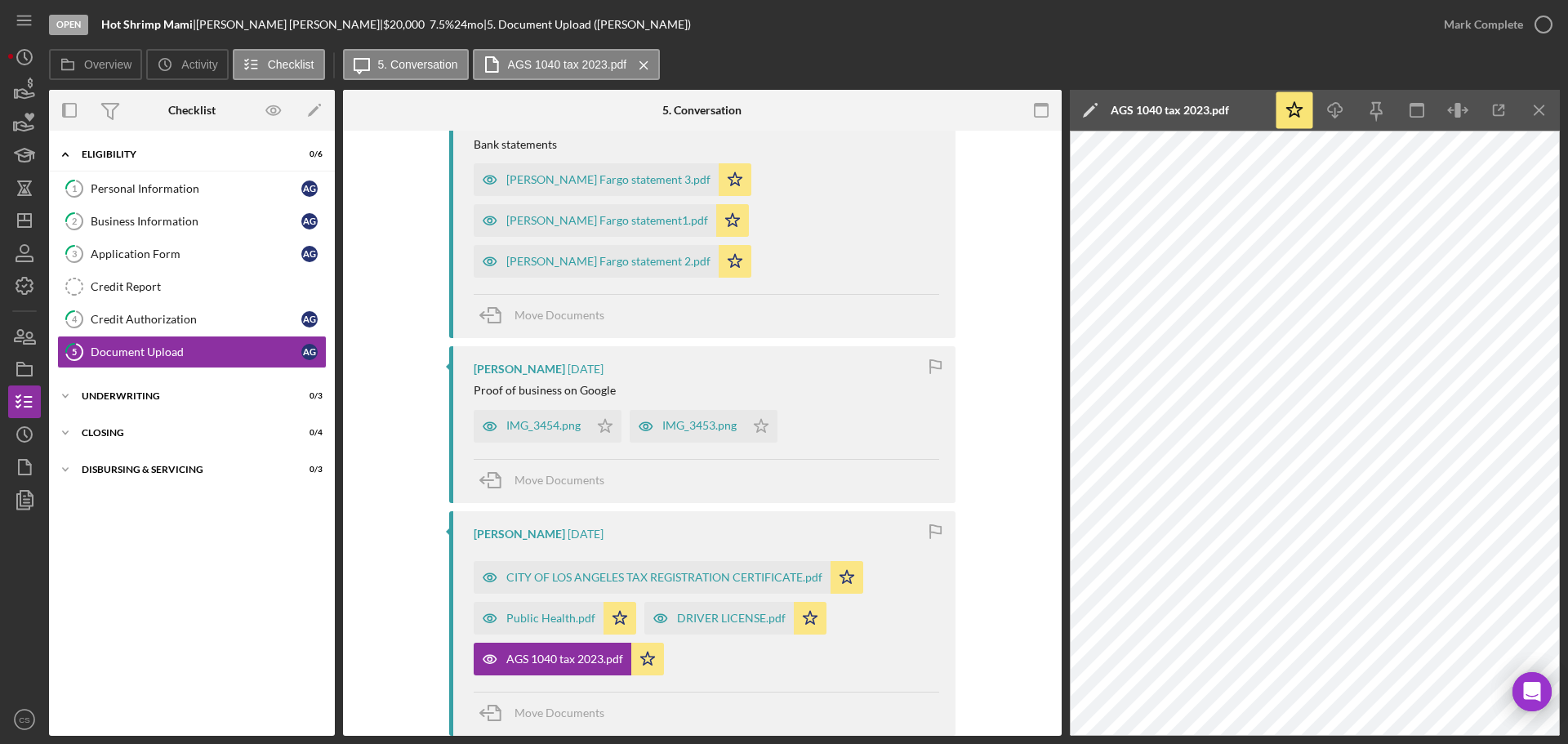
scroll to position [372, 0]
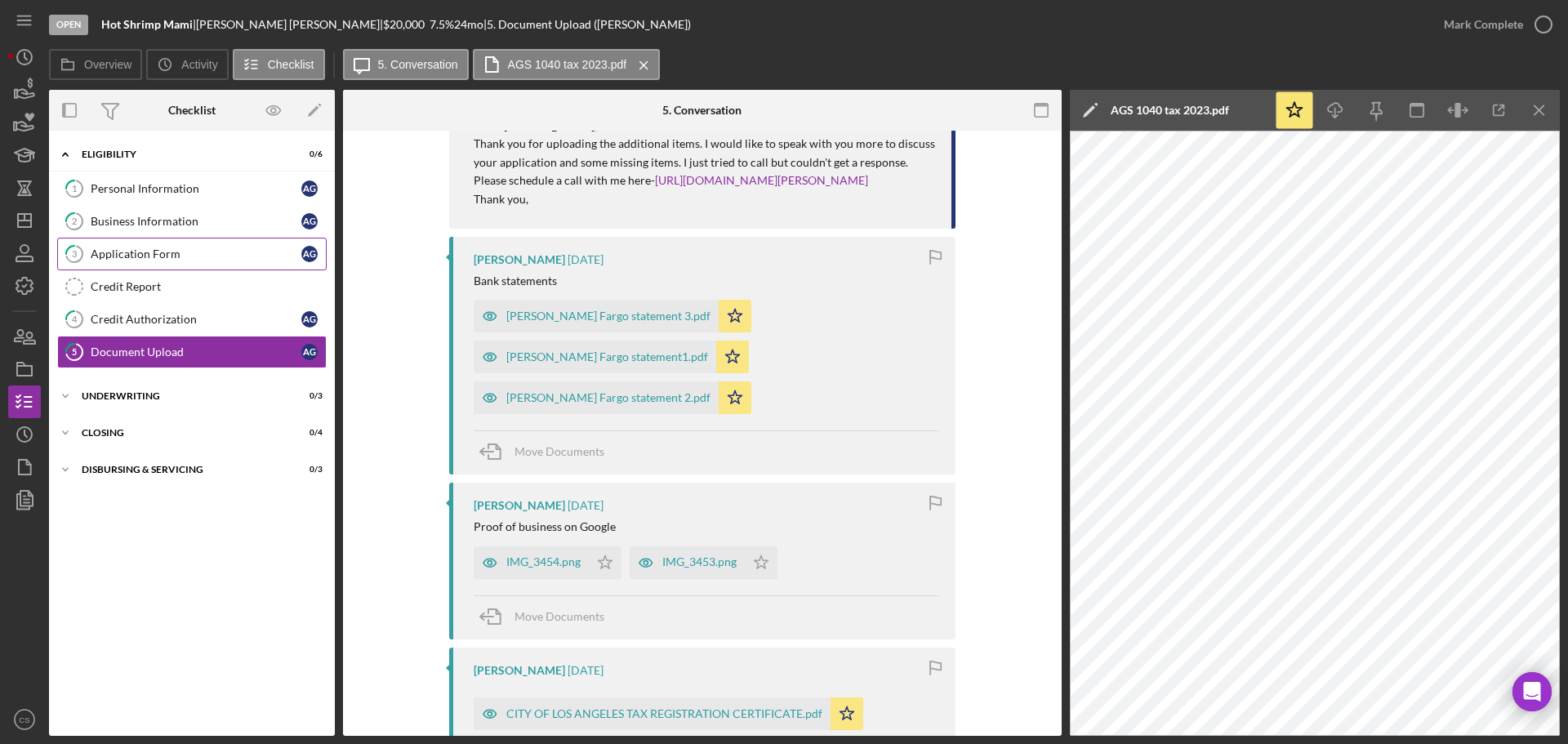
click at [158, 256] on div "Application Form" at bounding box center [196, 253] width 210 height 13
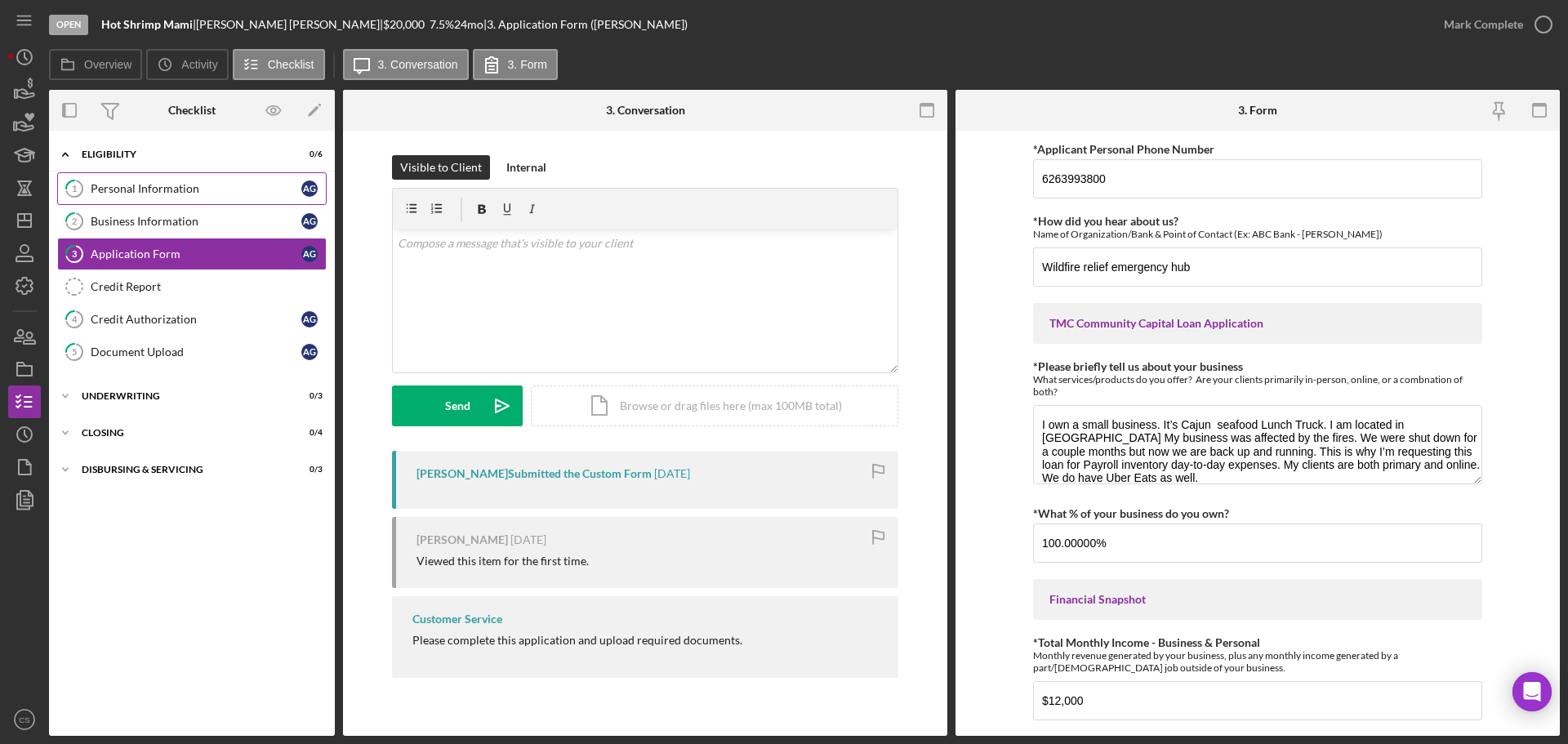
click at [182, 193] on div "Personal Information" at bounding box center [196, 189] width 210 height 13
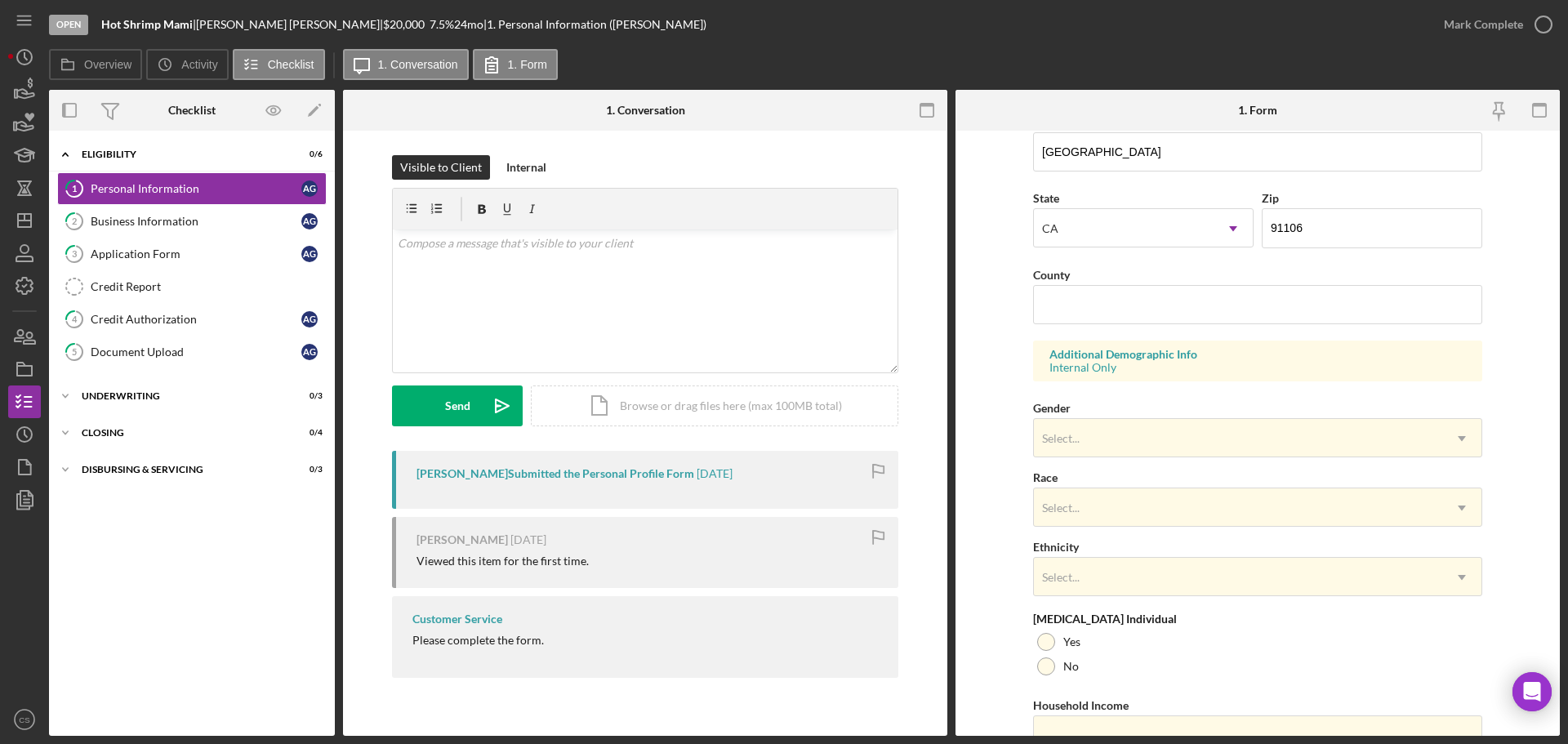
scroll to position [485, 0]
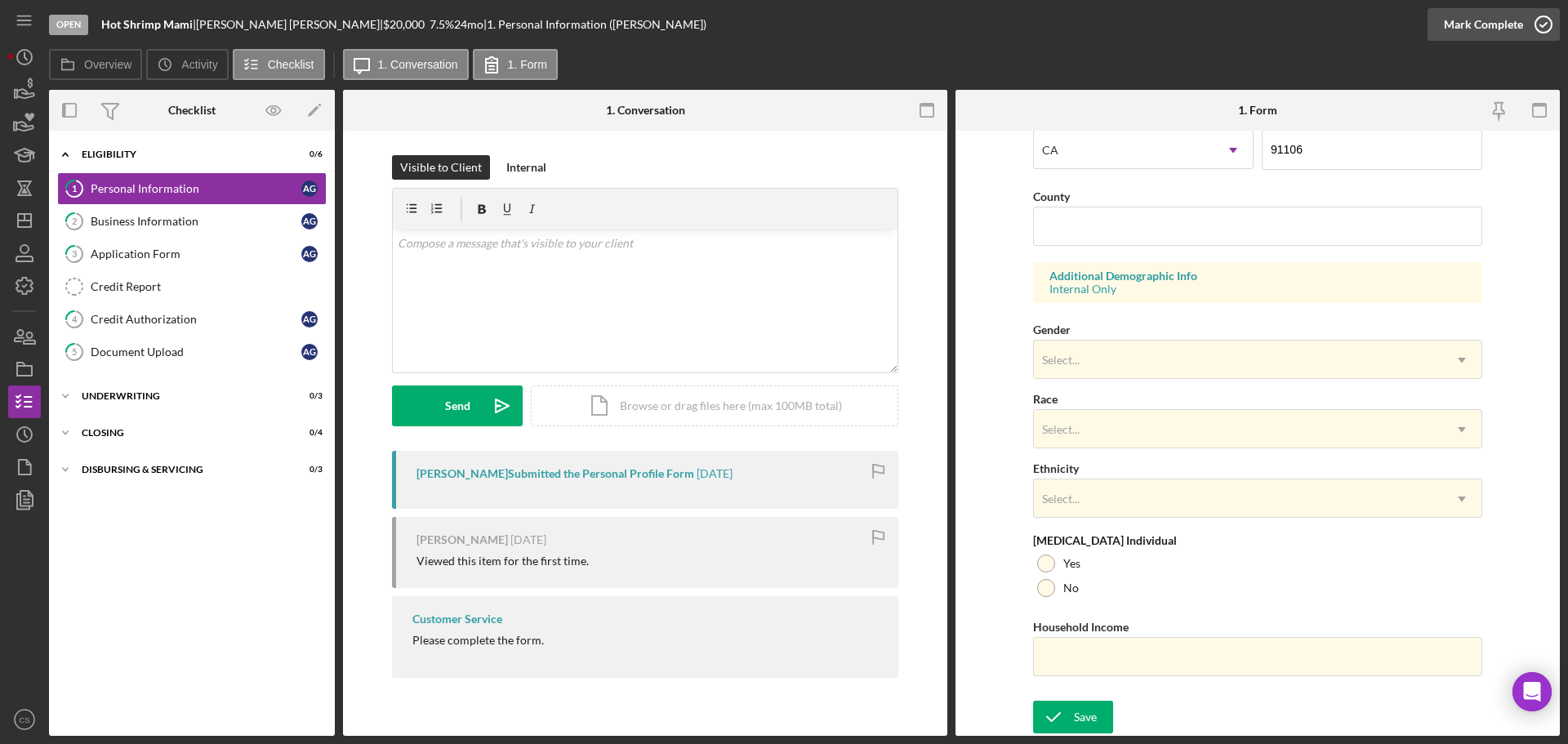
drag, startPoint x: 1552, startPoint y: 23, endPoint x: 1537, endPoint y: 27, distance: 15.5
click at [1552, 22] on icon "button" at bounding box center [1542, 24] width 41 height 41
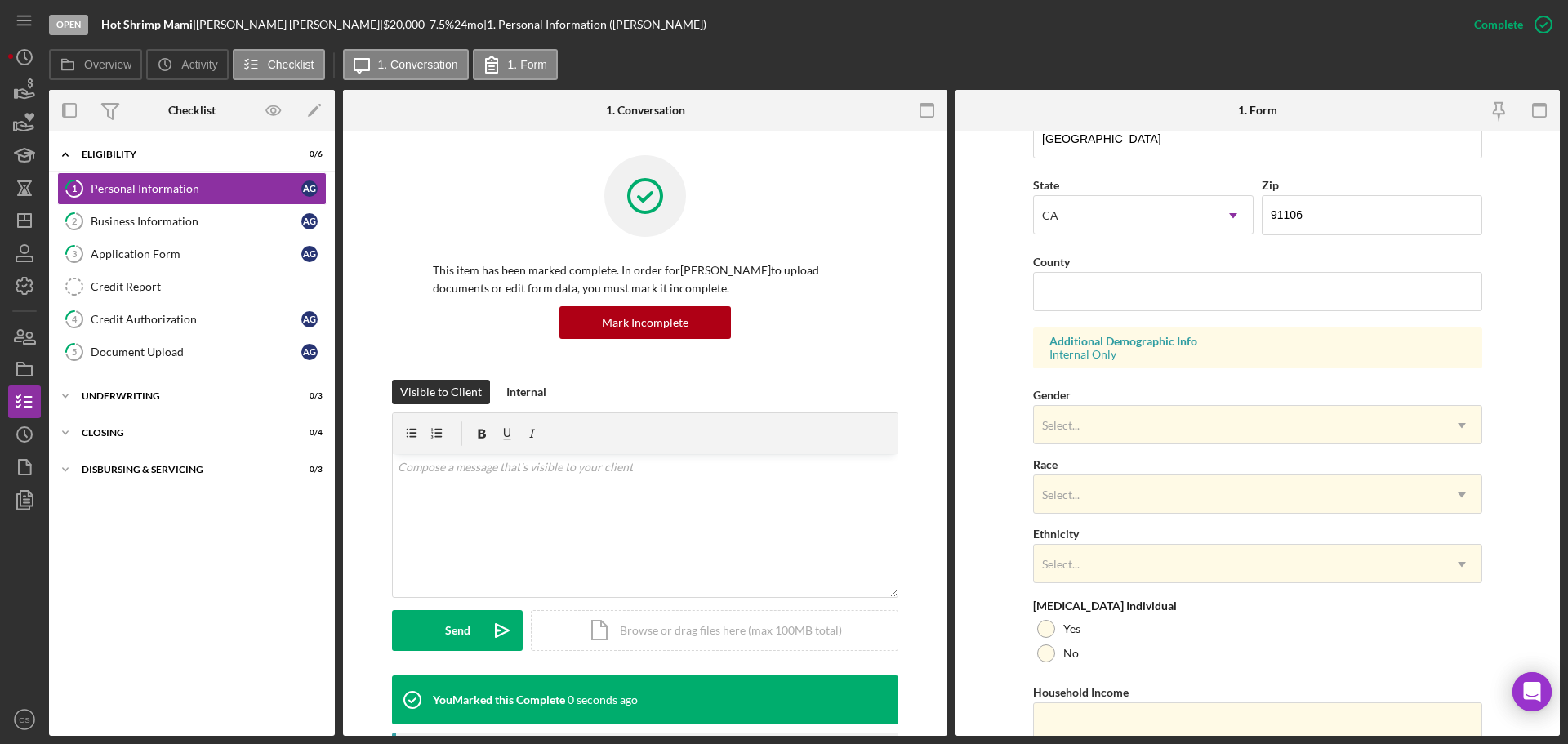
scroll to position [551, 0]
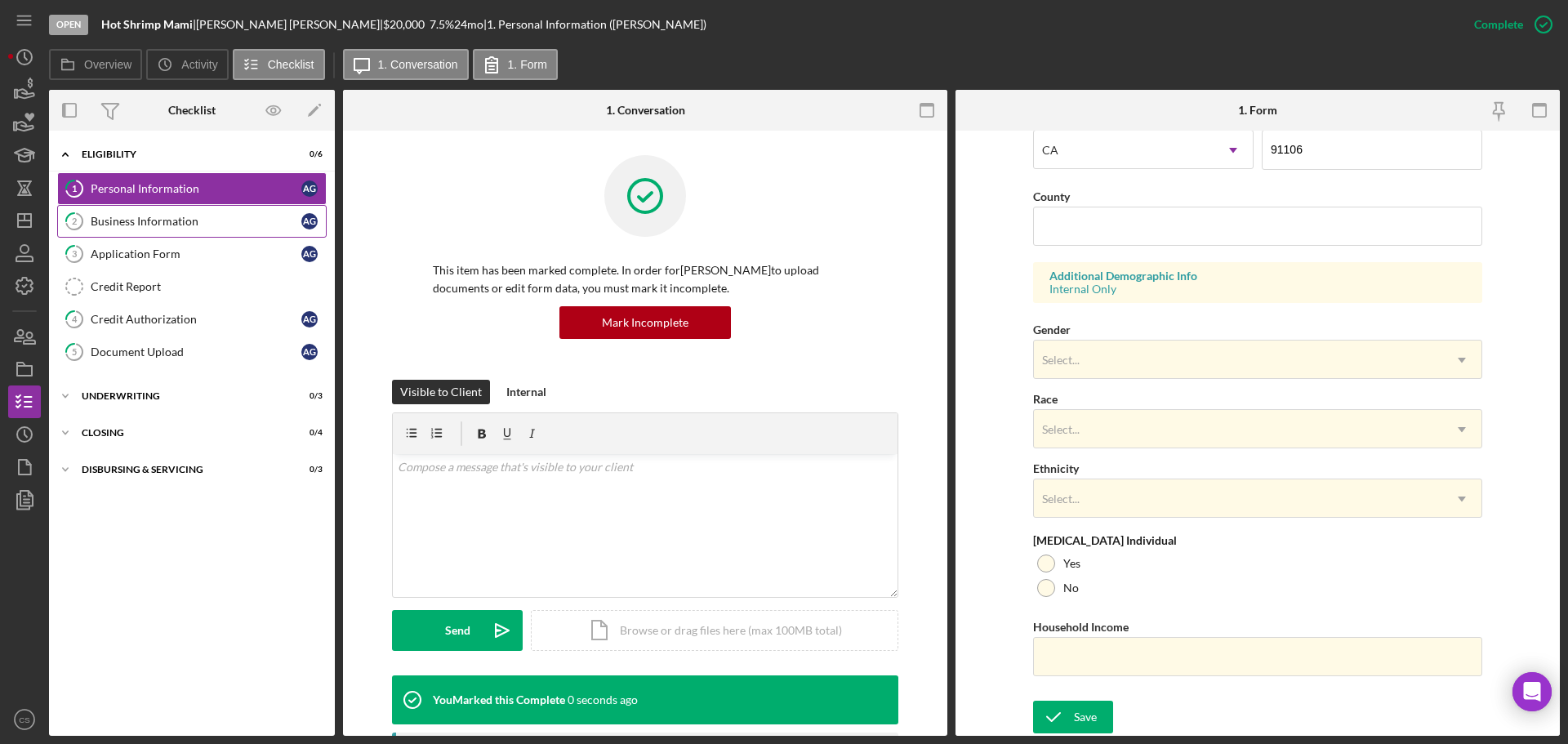
click at [173, 232] on link "2 Business Information A G" at bounding box center [191, 221] width 270 height 33
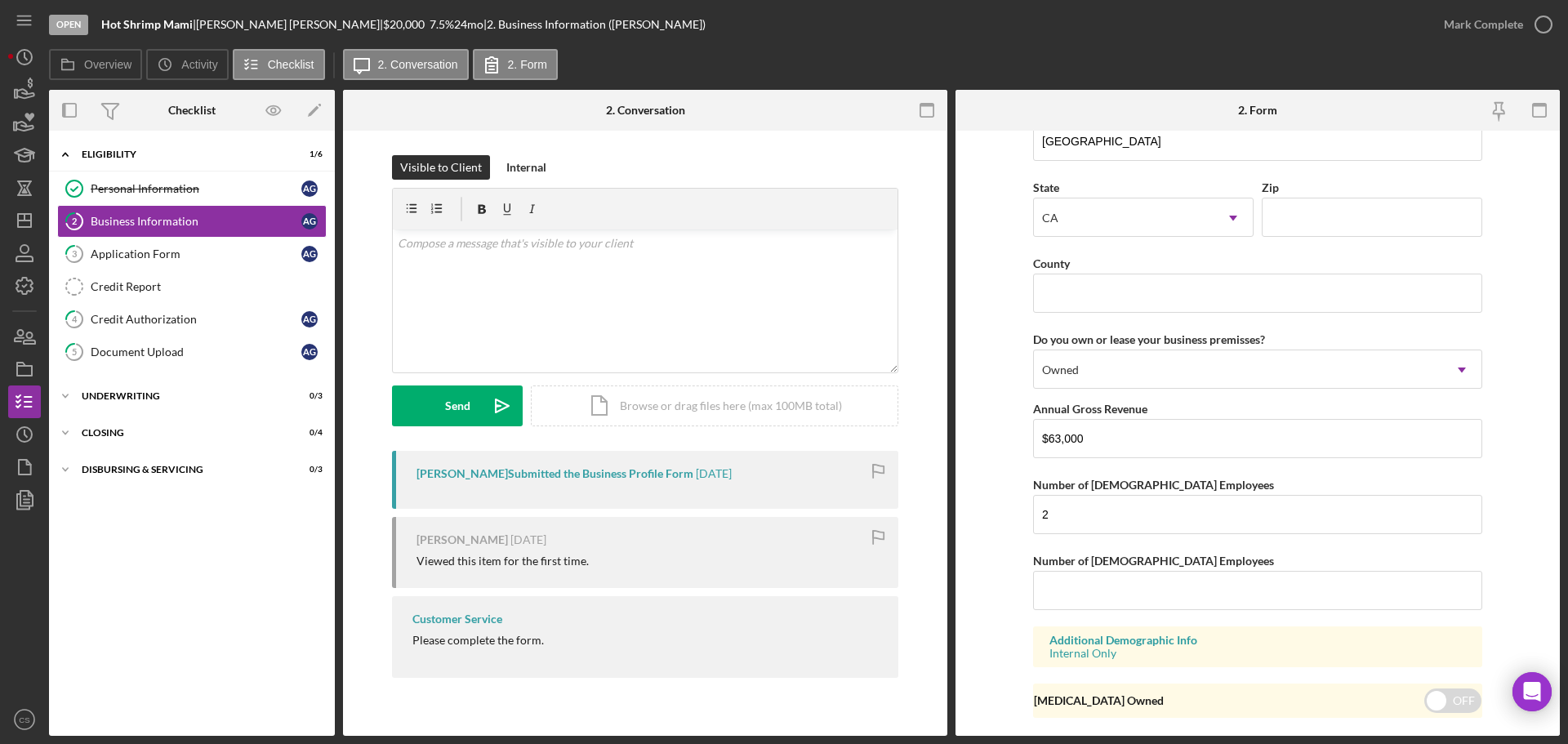
scroll to position [1512, 0]
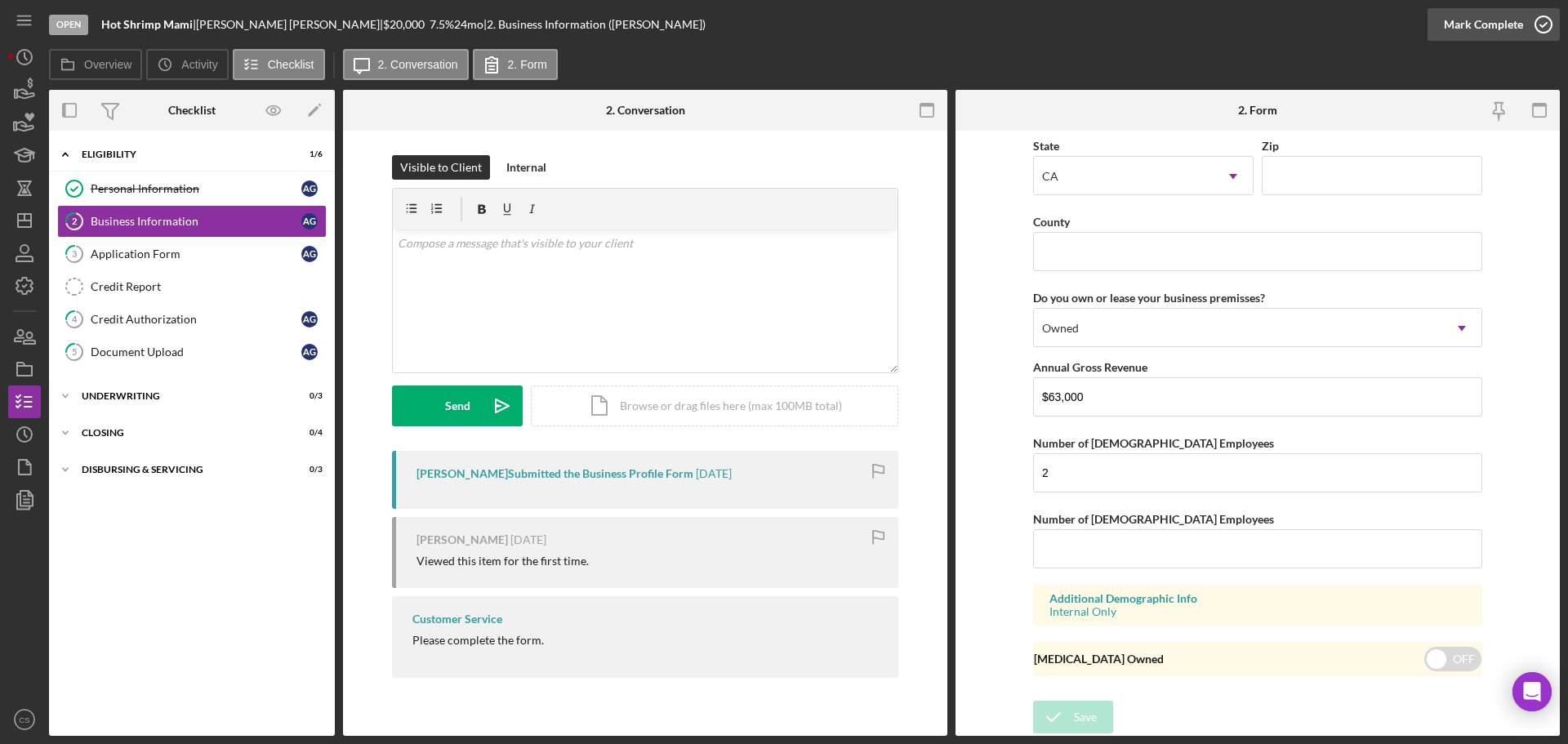
click at [1545, 22] on icon "button" at bounding box center [1542, 24] width 41 height 41
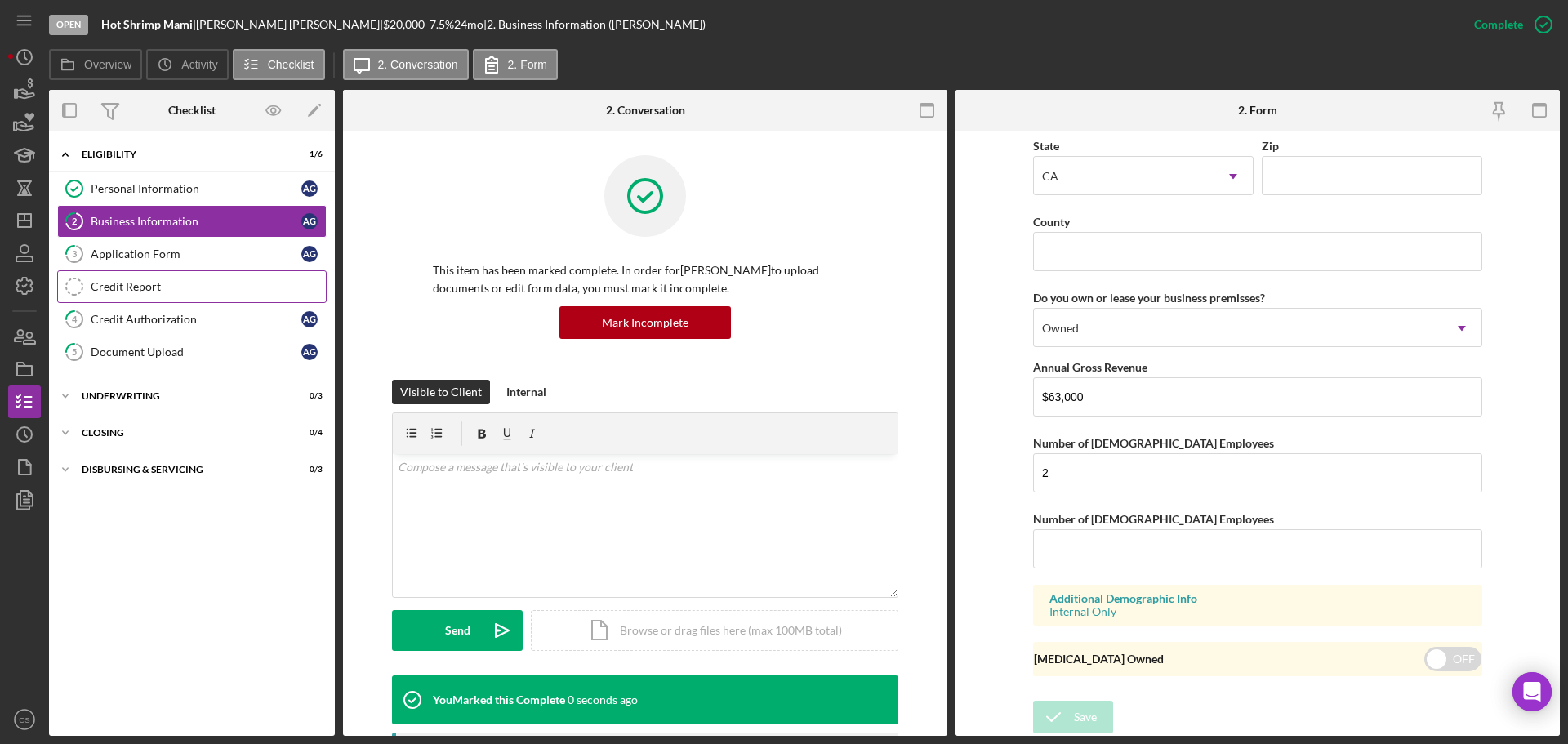
scroll to position [814, 0]
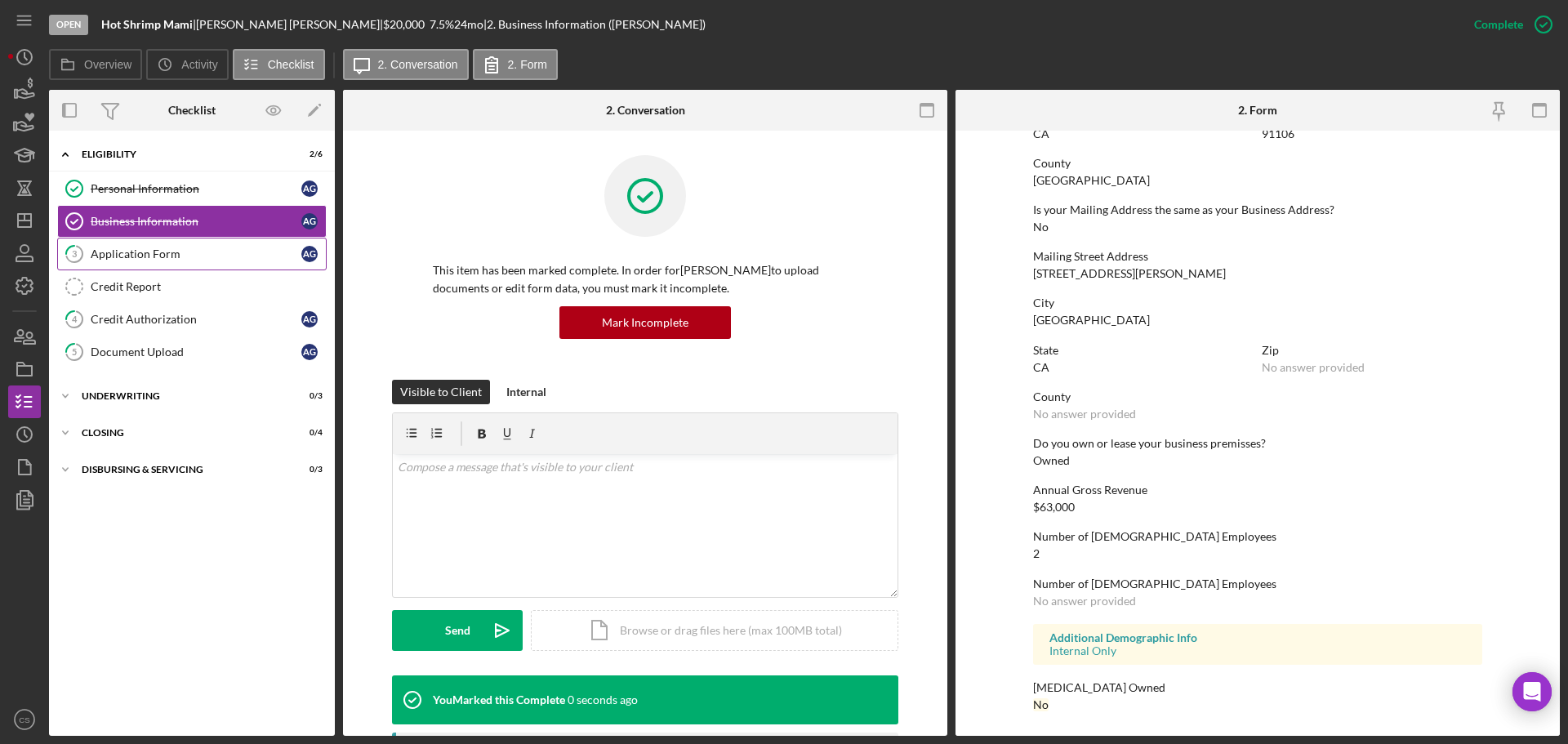
click at [154, 262] on link "3 Application Form A G" at bounding box center [191, 254] width 270 height 33
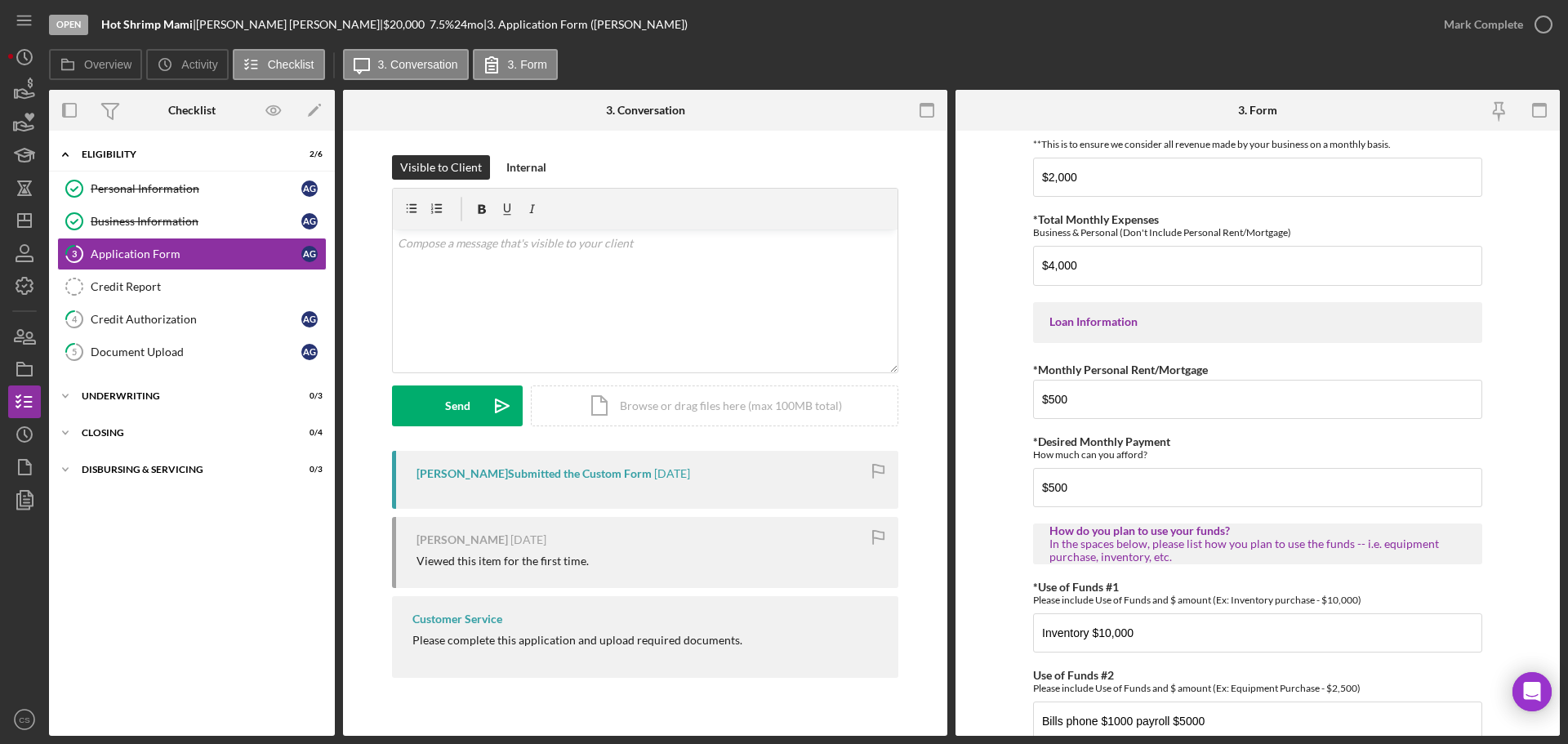
scroll to position [802, 0]
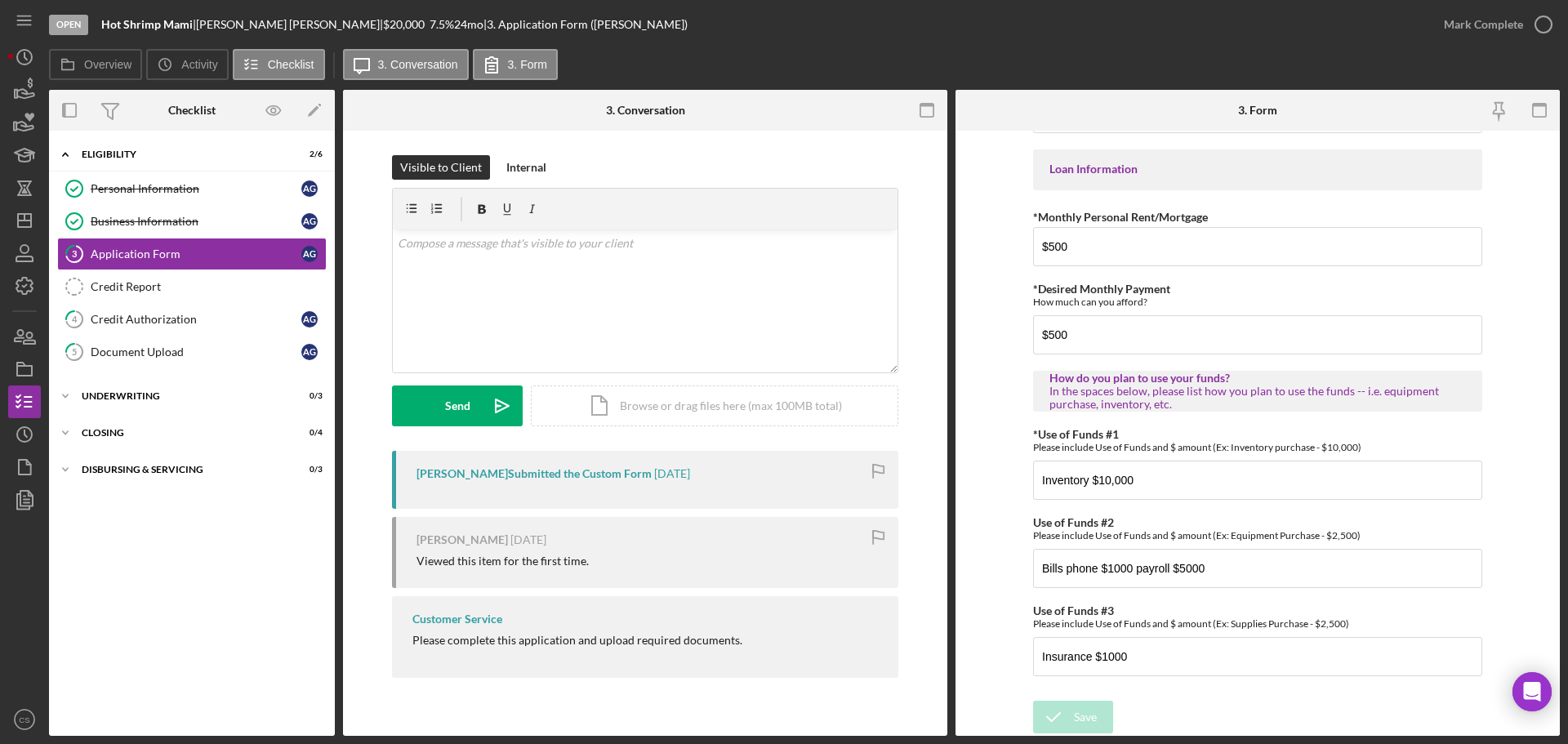
click at [216, 572] on div "Icon/Expander Eligibility 2 / 6 Personal Information Personal Information A G B…" at bounding box center [192, 433] width 285 height 588
